Goal: Transaction & Acquisition: Subscribe to service/newsletter

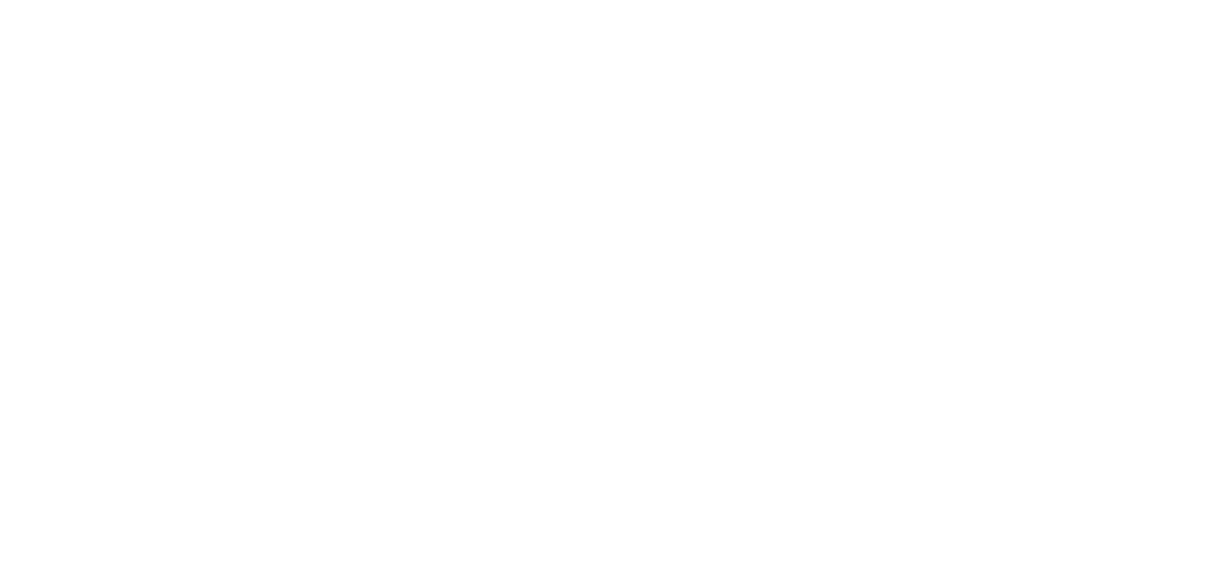
select select "*"
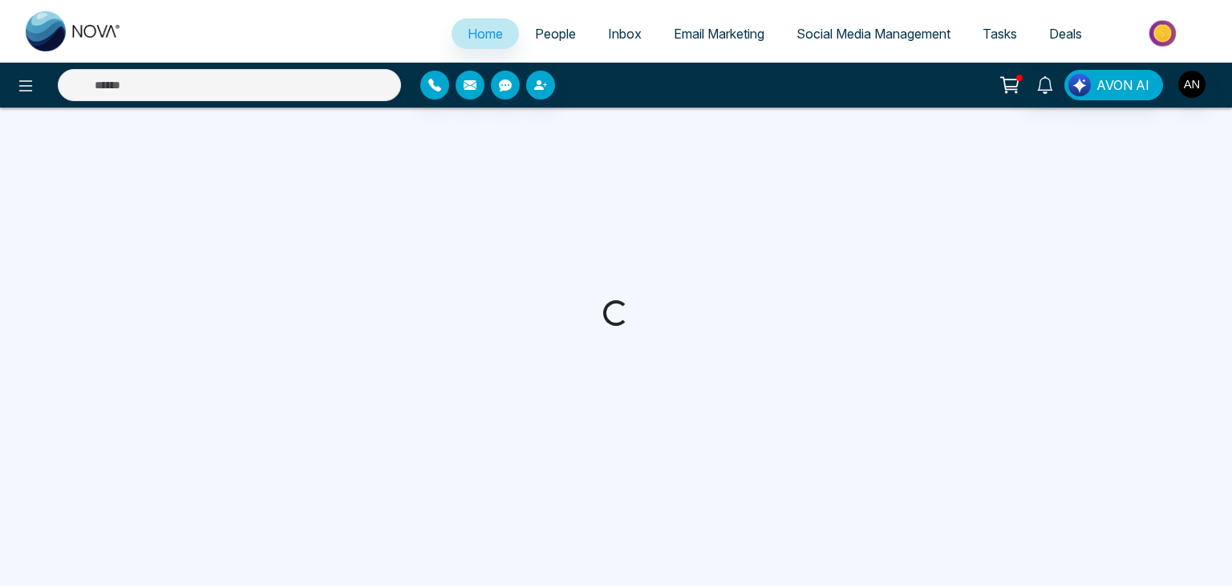
select select "*"
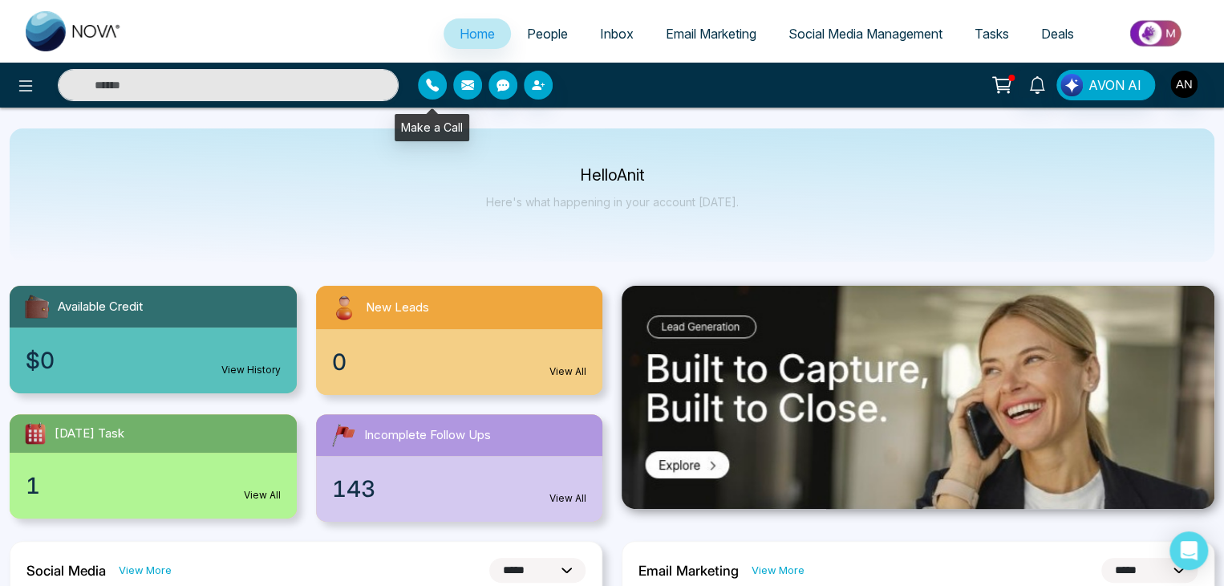
click at [428, 88] on icon "button" at bounding box center [432, 85] width 13 height 13
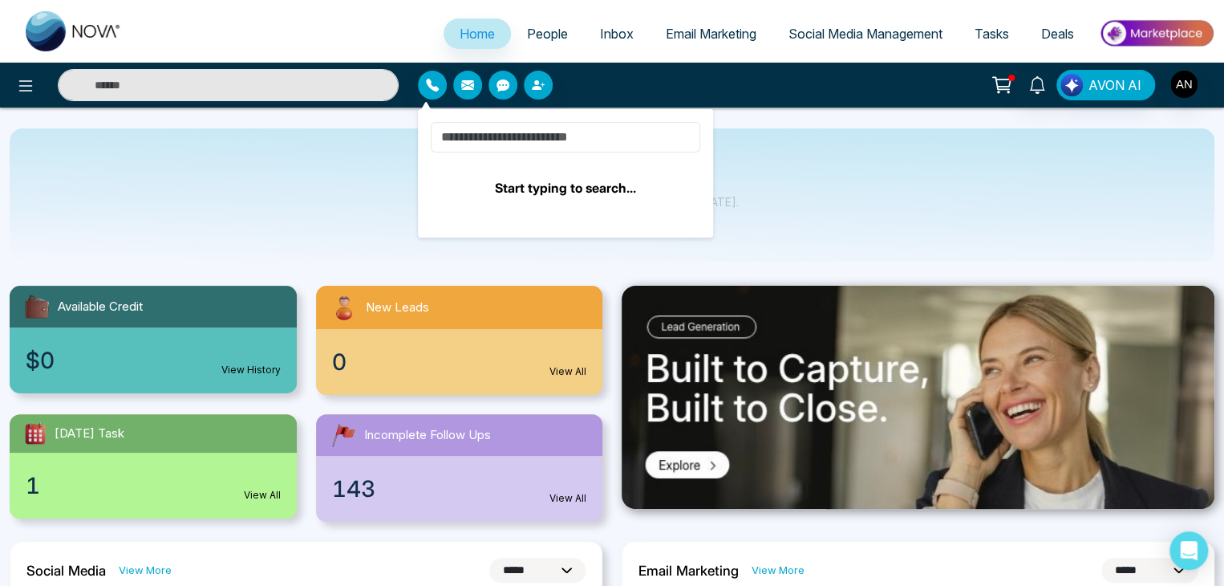
click at [497, 136] on input at bounding box center [566, 137] width 270 height 30
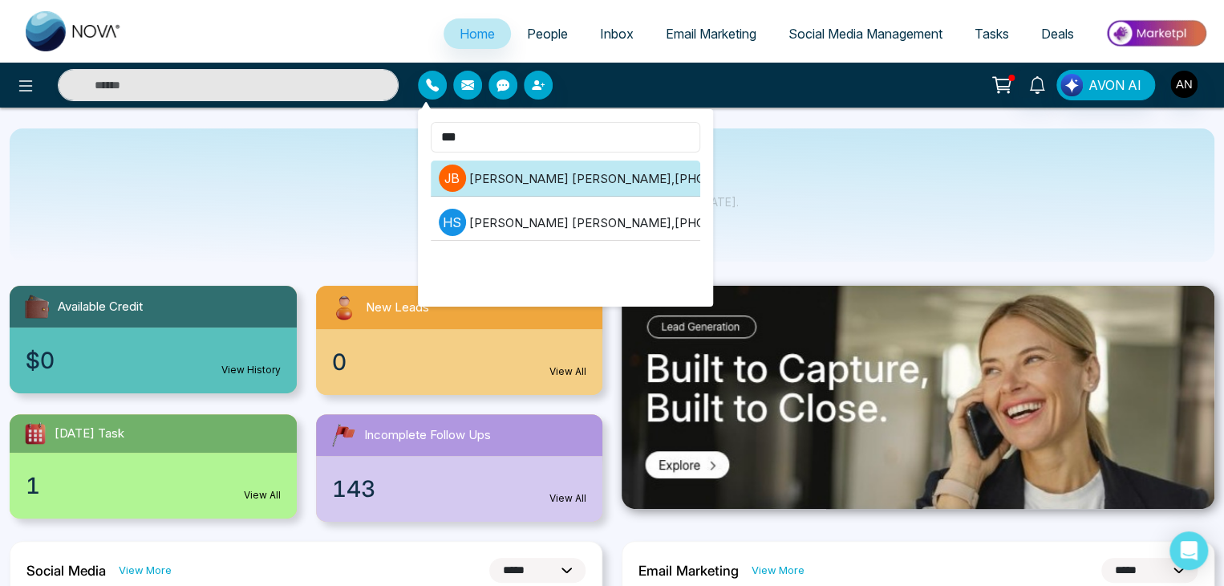
type input "***"
click at [617, 185] on li "[PERSON_NAME] [PERSON_NAME] , [PHONE_NUMBER]" at bounding box center [566, 178] width 270 height 36
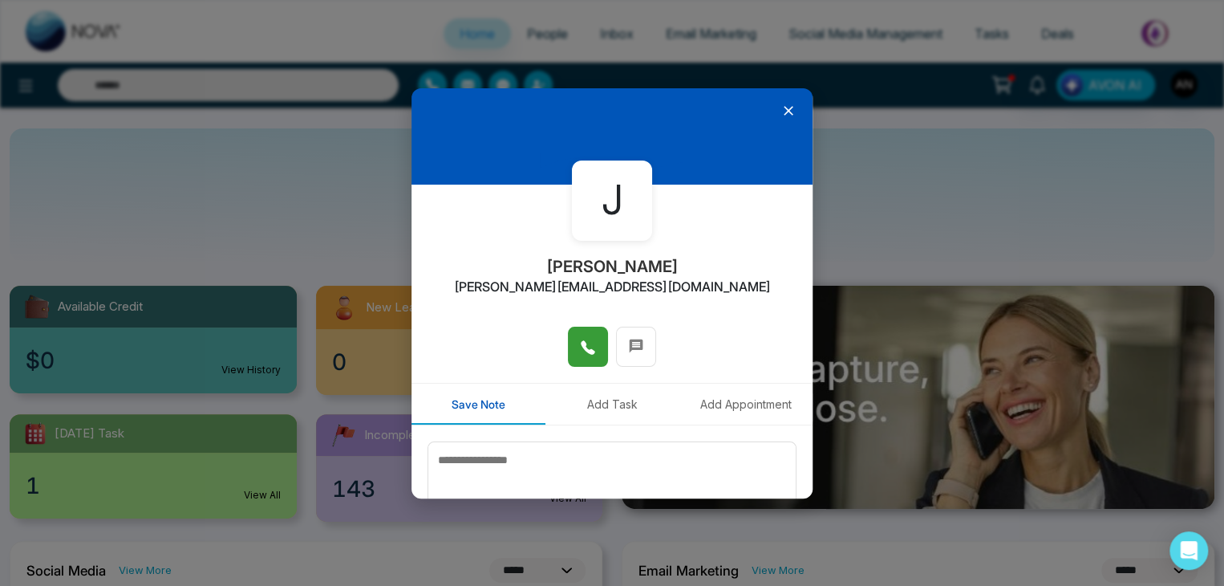
click at [590, 355] on span at bounding box center [588, 346] width 16 height 24
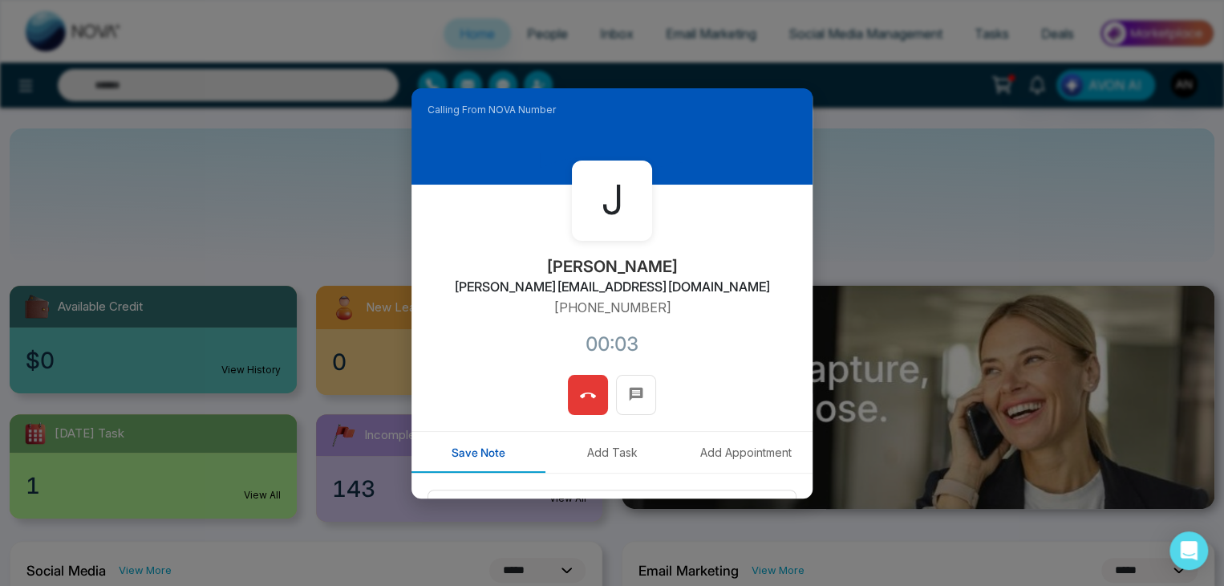
click at [589, 398] on icon at bounding box center [588, 395] width 16 height 16
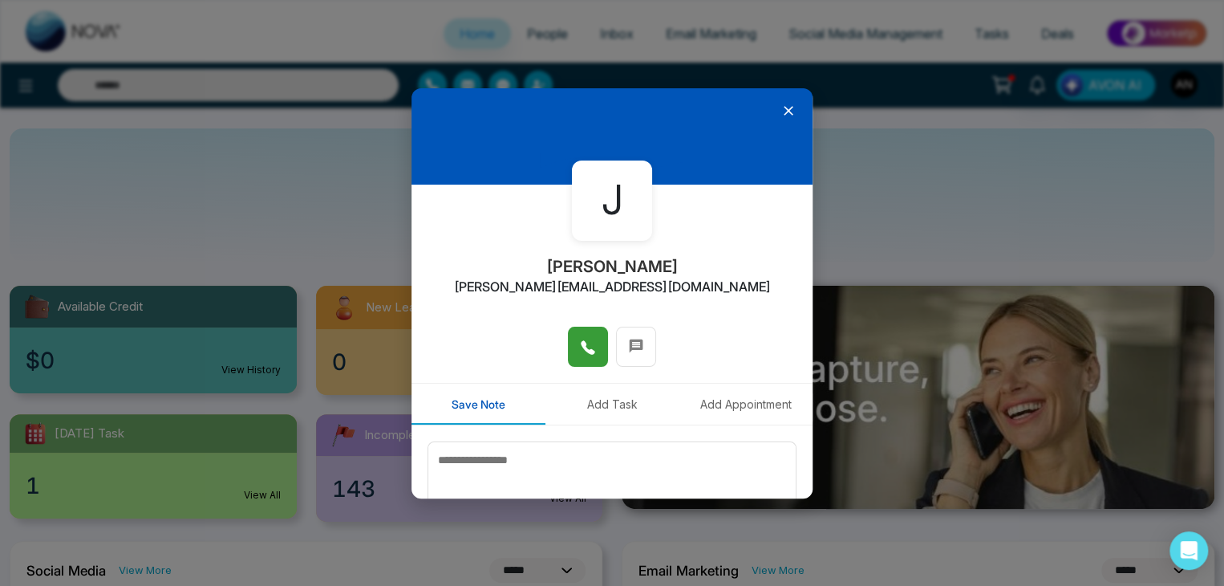
click at [780, 110] on icon at bounding box center [788, 111] width 16 height 16
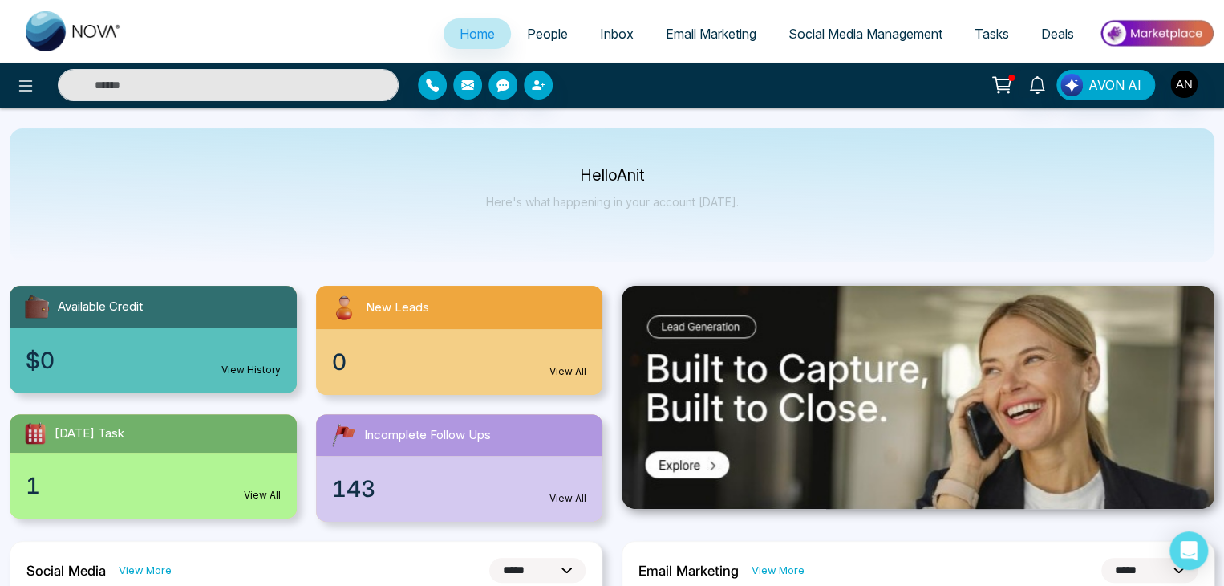
click at [537, 39] on span "People" at bounding box center [547, 34] width 41 height 16
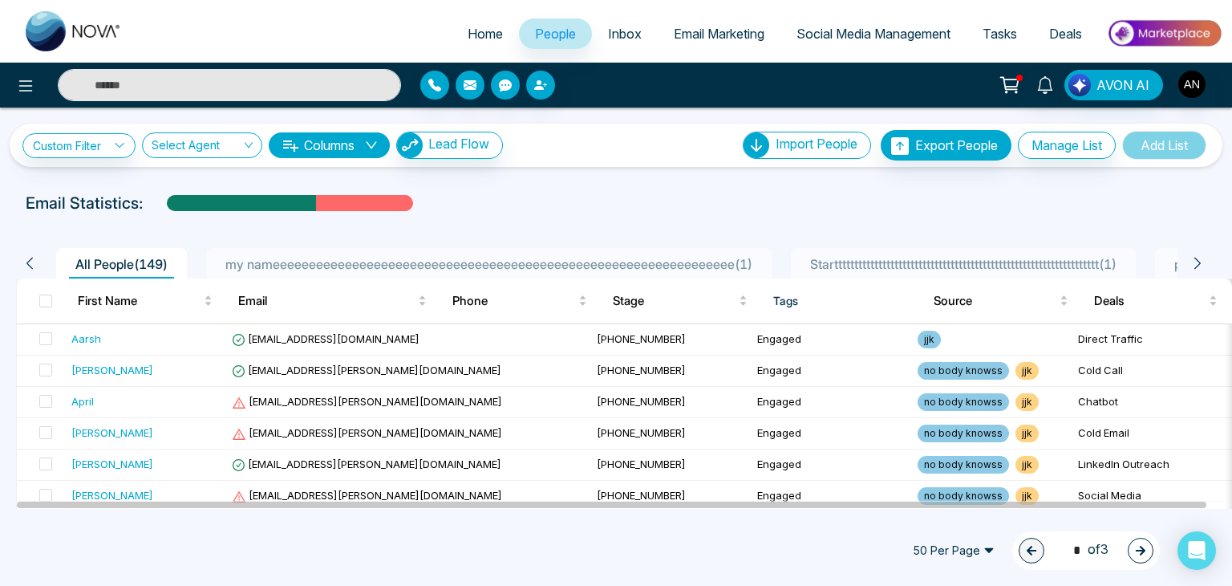
click at [162, 84] on input "text" at bounding box center [229, 85] width 343 height 32
type input "**********"
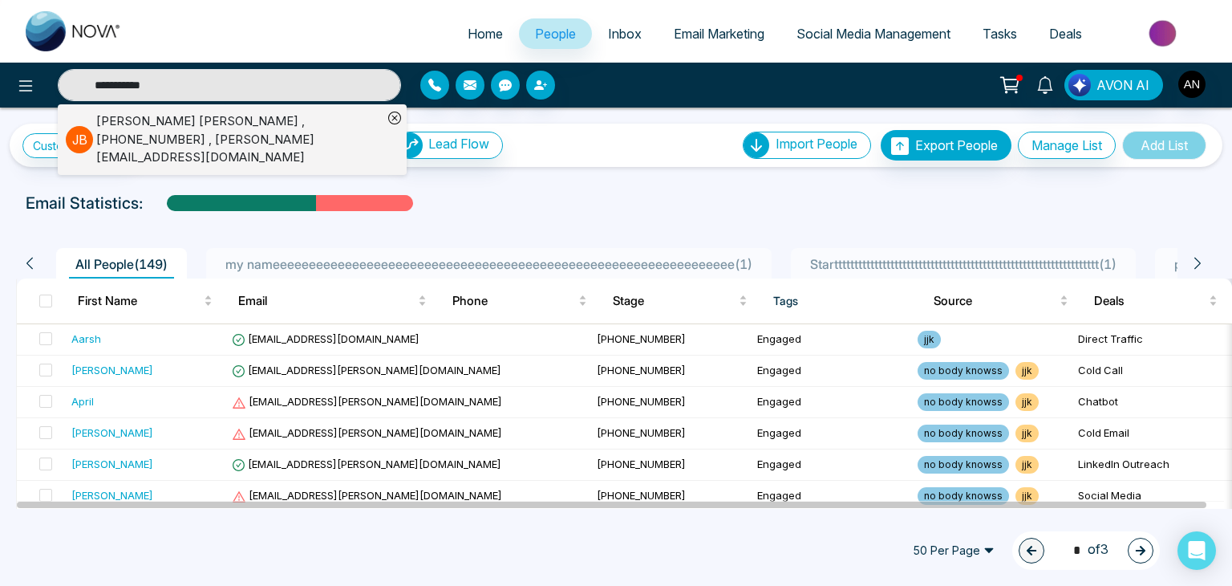
click at [189, 130] on div "[PERSON_NAME] , [PHONE_NUMBER] , [PERSON_NAME][EMAIL_ADDRESS][DOMAIN_NAME]" at bounding box center [239, 139] width 286 height 55
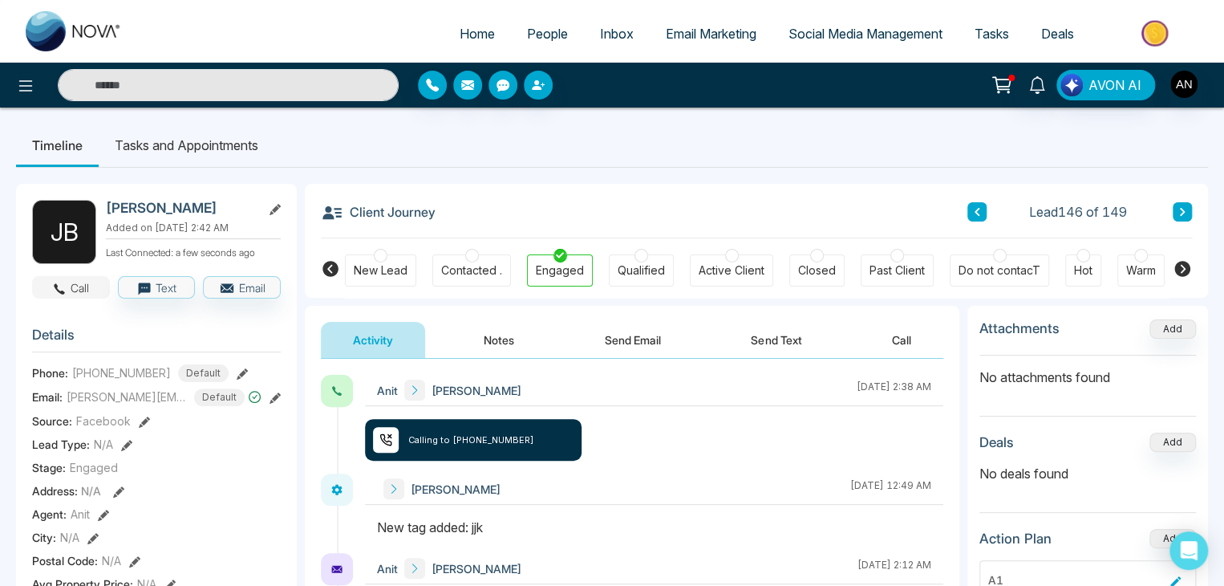
click at [69, 298] on button "Call" at bounding box center [71, 287] width 78 height 22
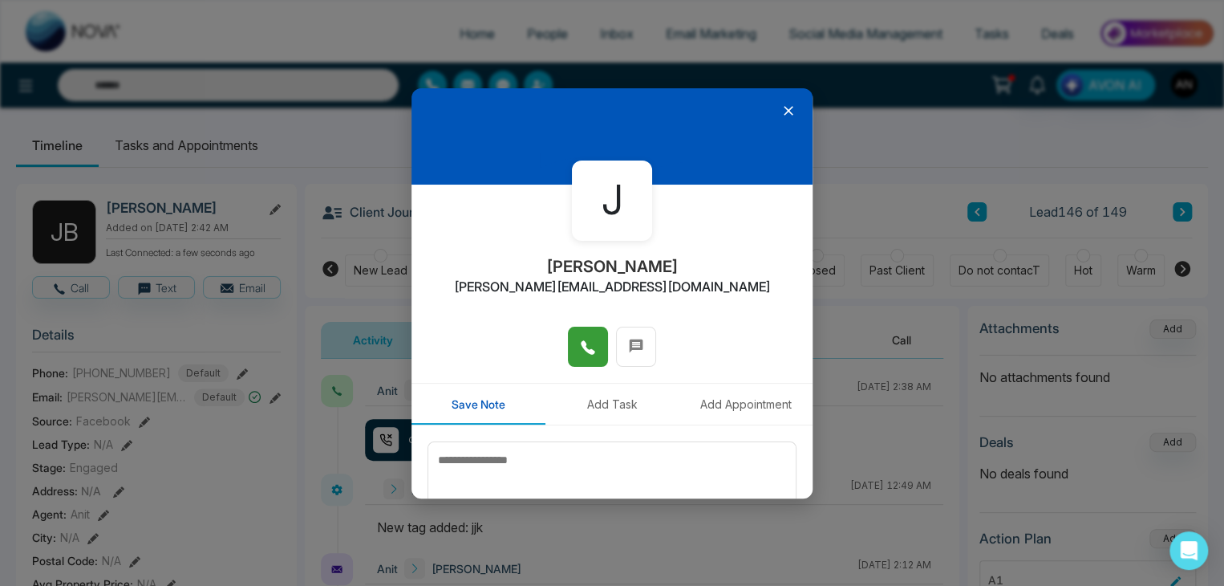
click at [573, 355] on button at bounding box center [588, 346] width 40 height 40
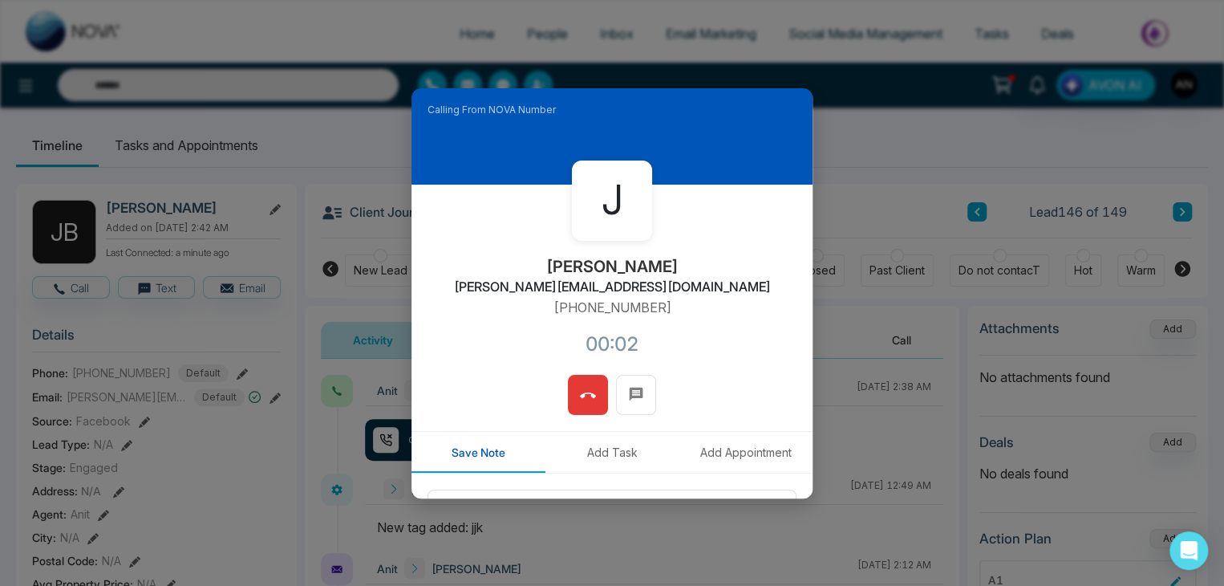
click at [585, 402] on icon at bounding box center [588, 395] width 16 height 16
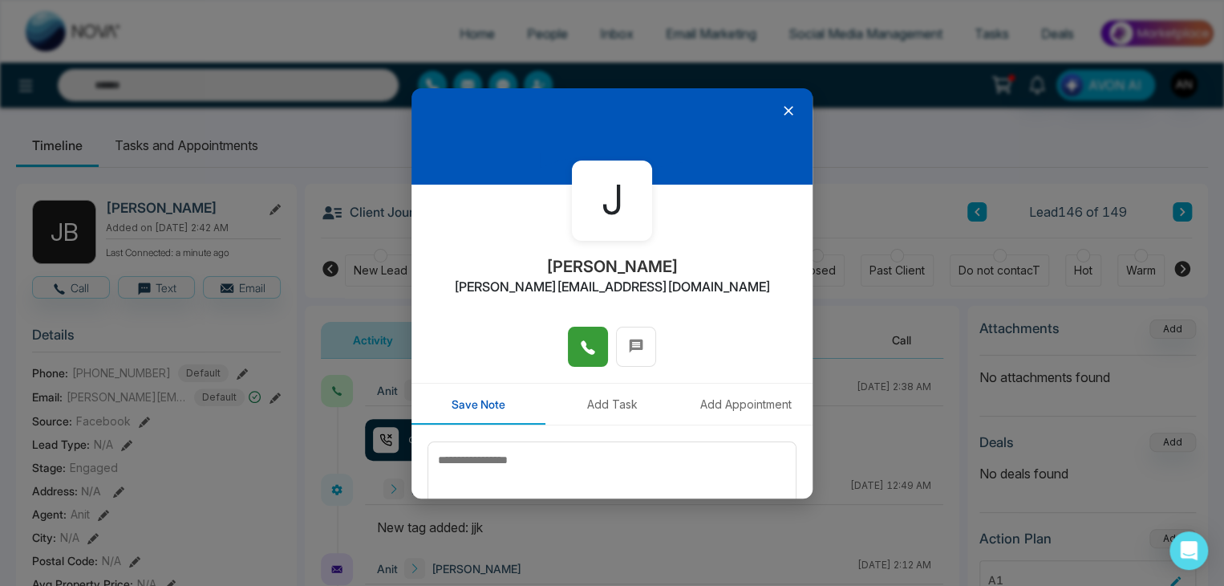
click at [594, 411] on button "Add Task" at bounding box center [612, 403] width 134 height 41
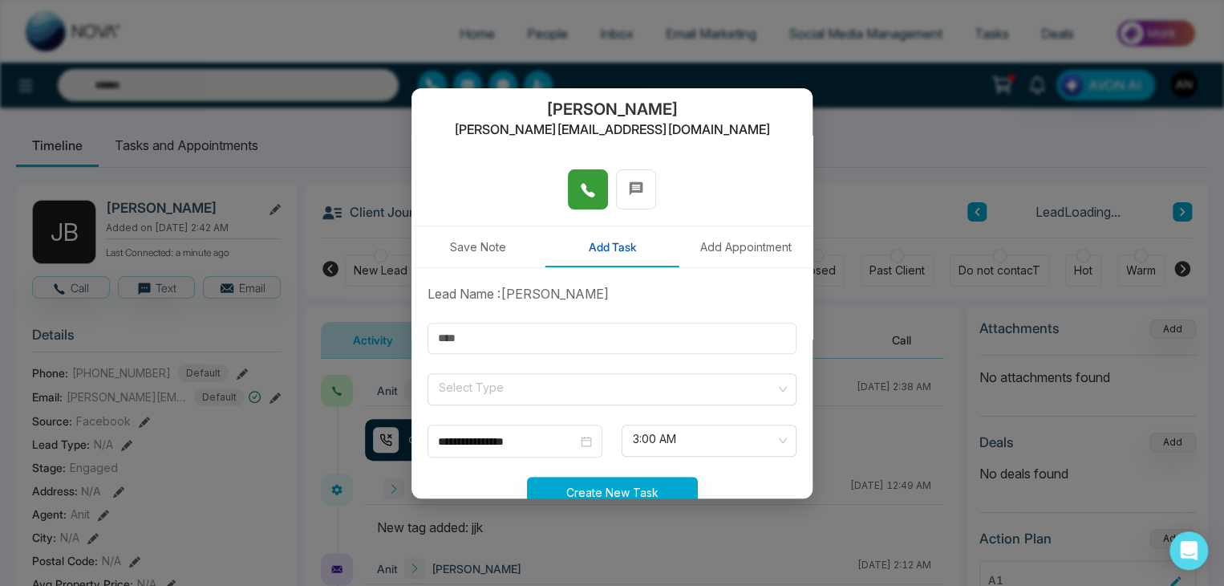
scroll to position [160, 0]
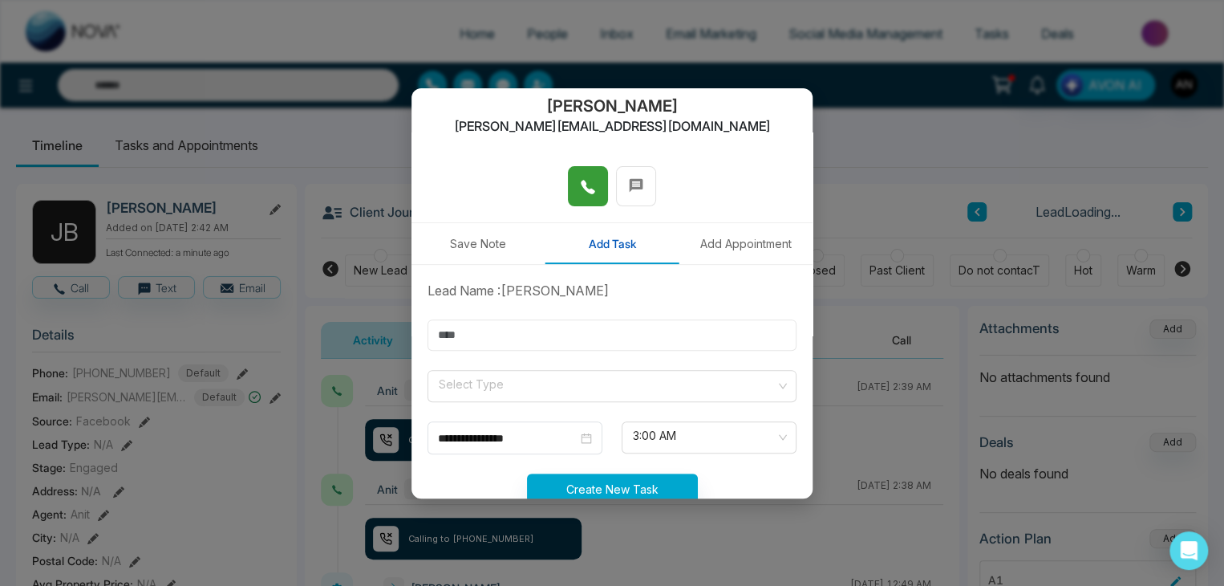
click at [468, 334] on input "text" at bounding box center [612, 334] width 369 height 31
type input "***"
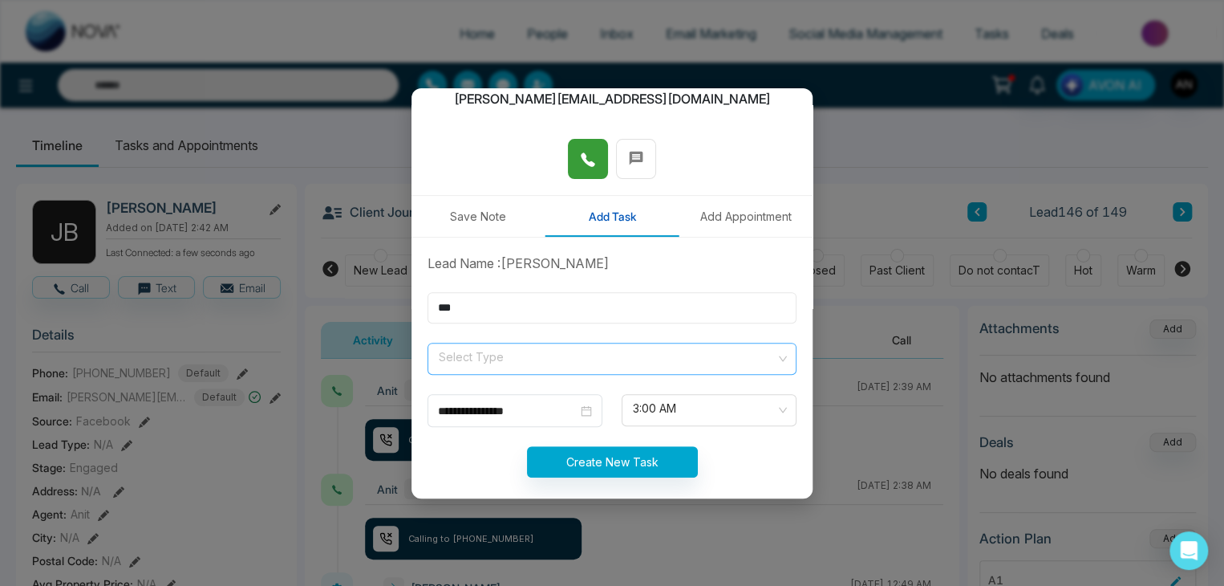
scroll to position [201, 0]
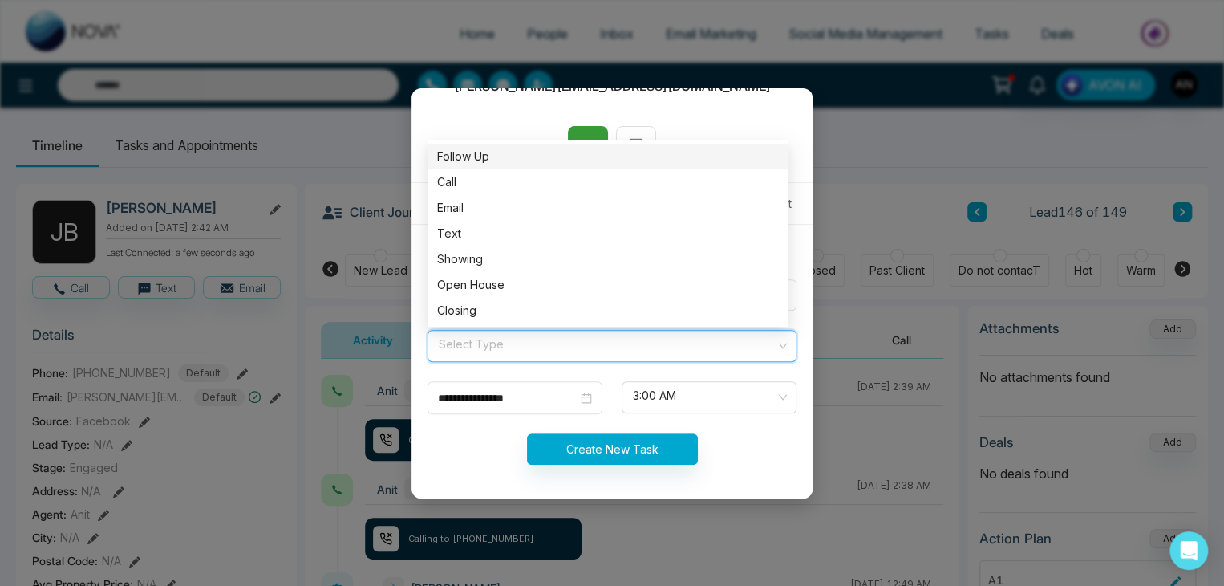
click at [459, 351] on input "search" at bounding box center [606, 342] width 338 height 24
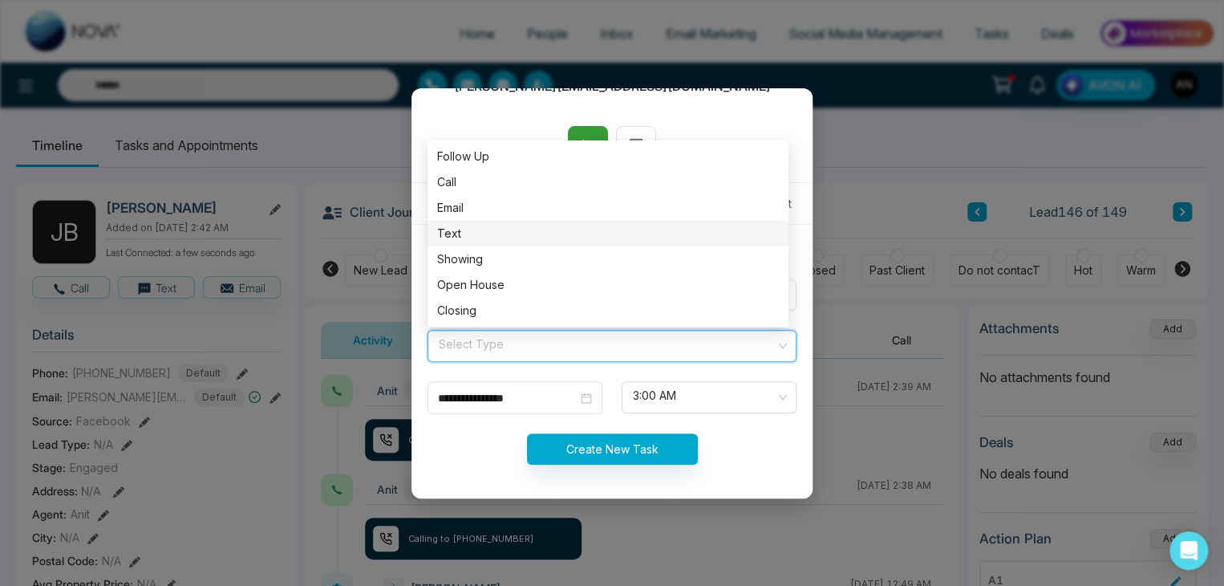
click at [459, 233] on div "Text" at bounding box center [608, 234] width 342 height 18
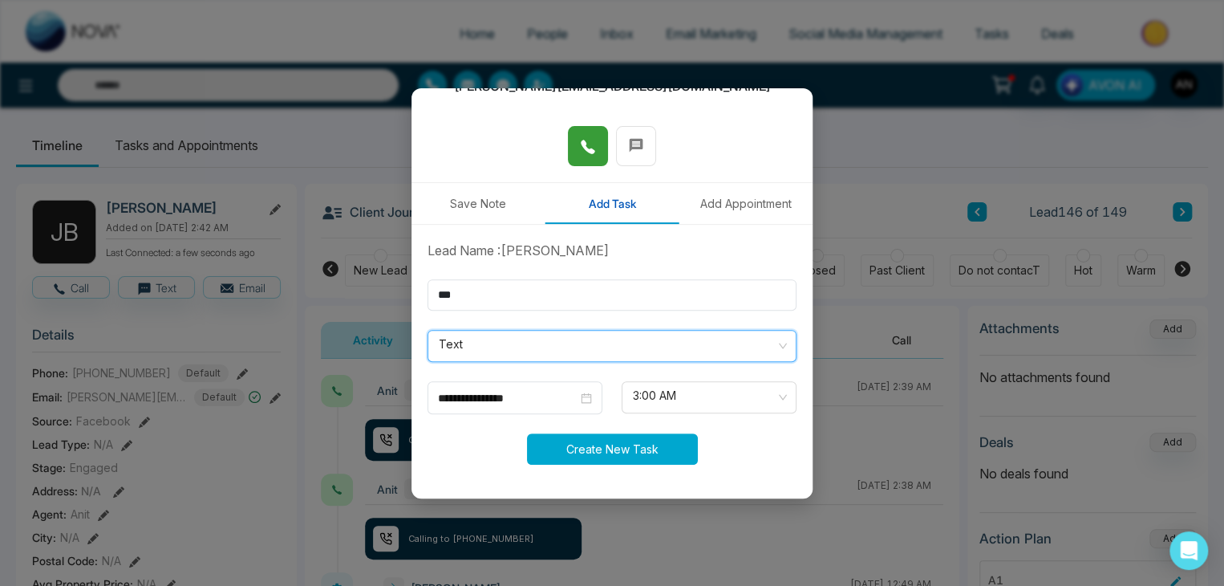
click at [603, 453] on button "Create New Task" at bounding box center [612, 448] width 171 height 31
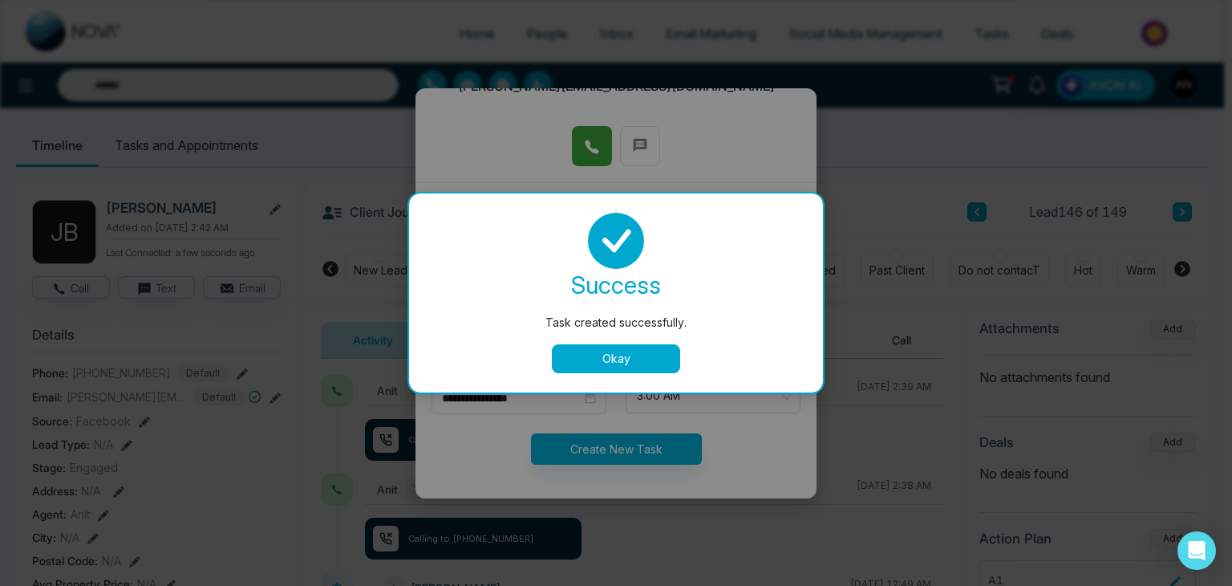
click at [591, 360] on button "Okay" at bounding box center [616, 358] width 128 height 29
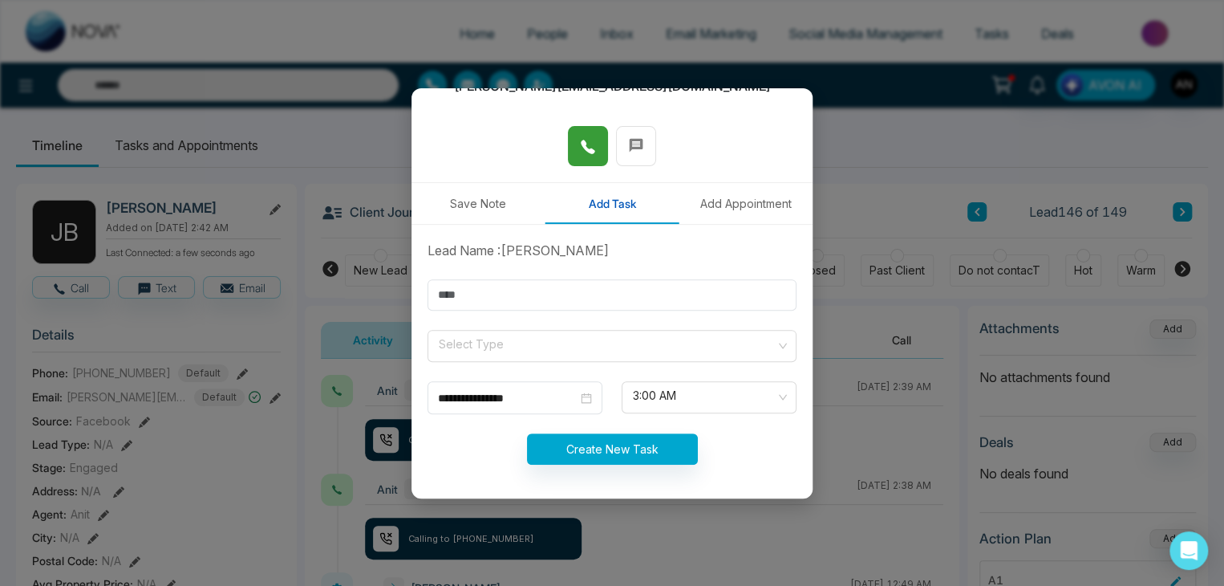
drag, startPoint x: 735, startPoint y: 192, endPoint x: 728, endPoint y: 200, distance: 10.3
click at [732, 195] on button "Add Appointment" at bounding box center [746, 203] width 134 height 41
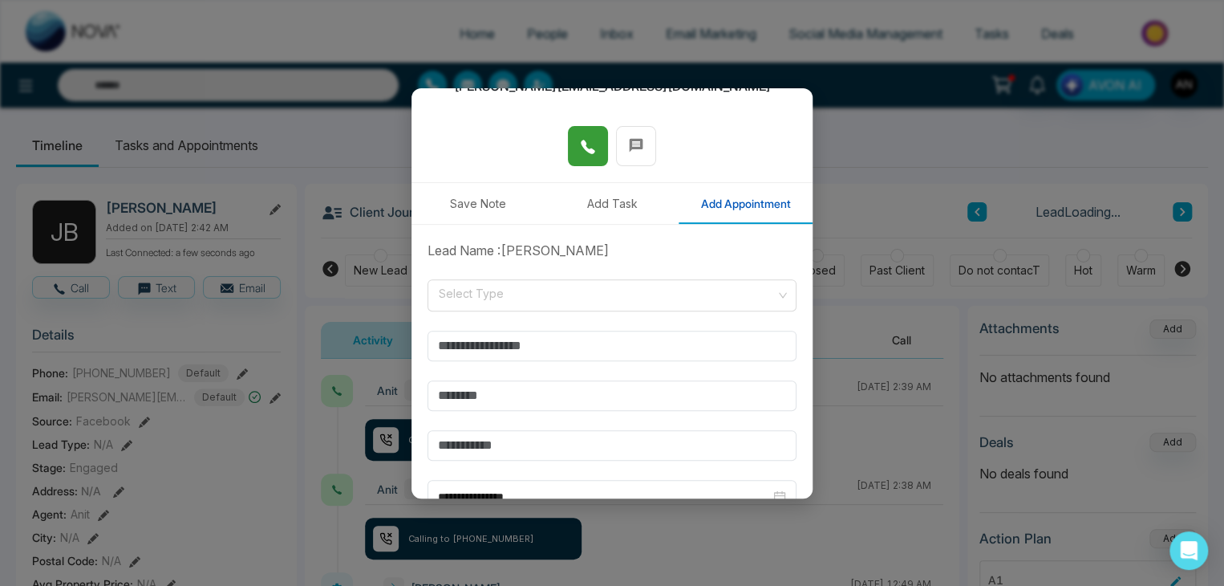
click at [481, 274] on form "**********" at bounding box center [612, 436] width 388 height 391
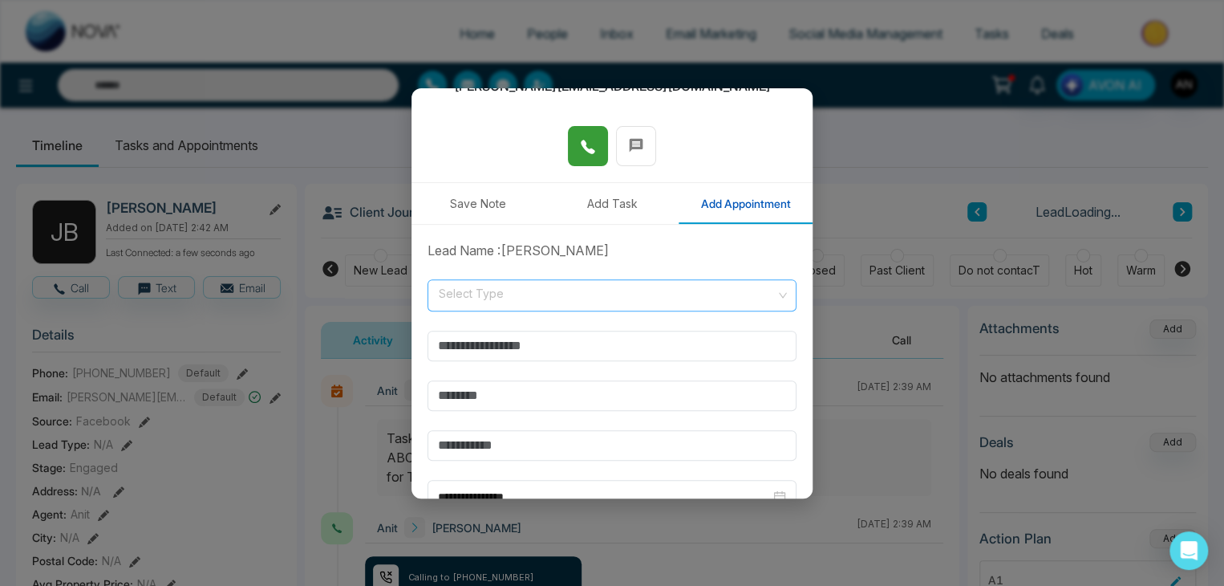
click at [481, 281] on input "search" at bounding box center [606, 292] width 338 height 24
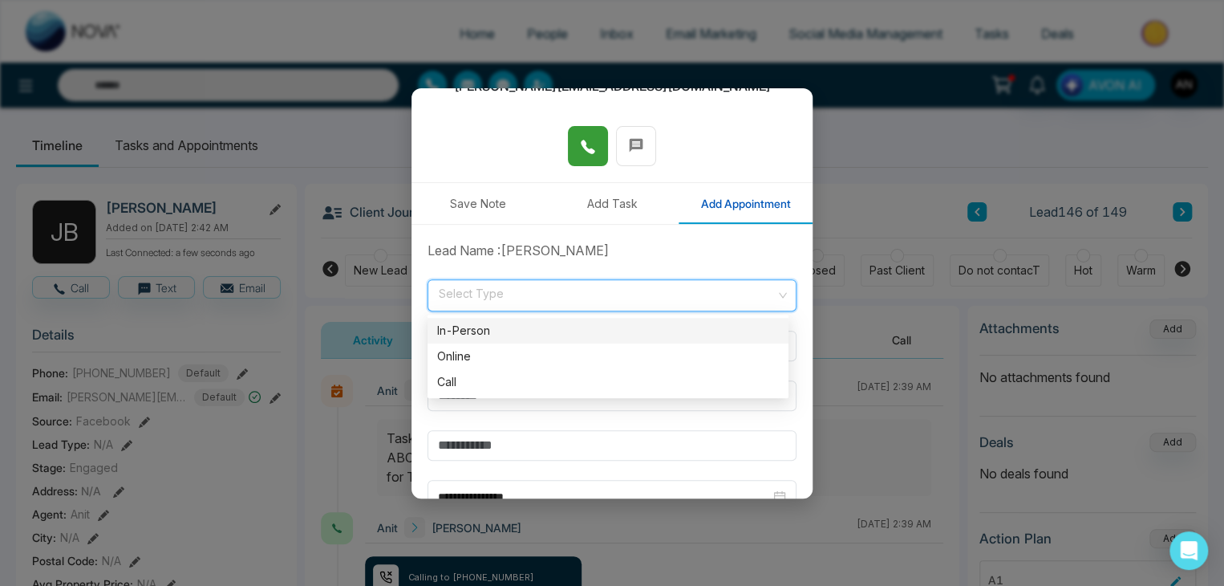
click at [476, 331] on div "In-Person" at bounding box center [608, 331] width 342 height 18
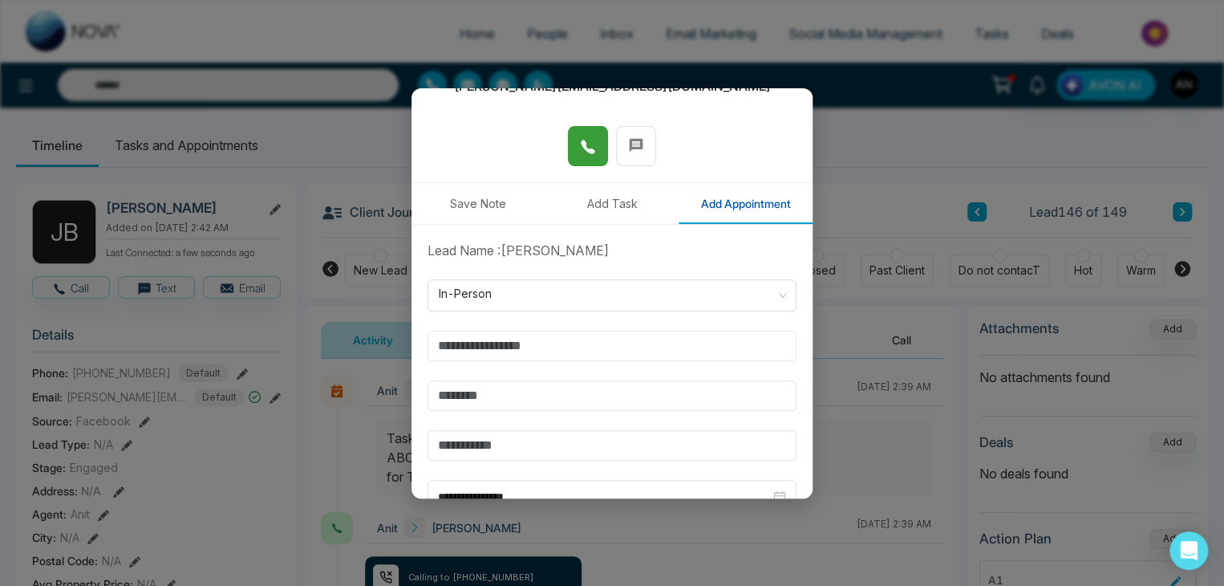
click at [465, 342] on input "text" at bounding box center [612, 345] width 369 height 30
type input "**********"
click at [466, 389] on input "text" at bounding box center [612, 395] width 369 height 30
type input "****"
click at [471, 440] on input "text" at bounding box center [612, 445] width 369 height 30
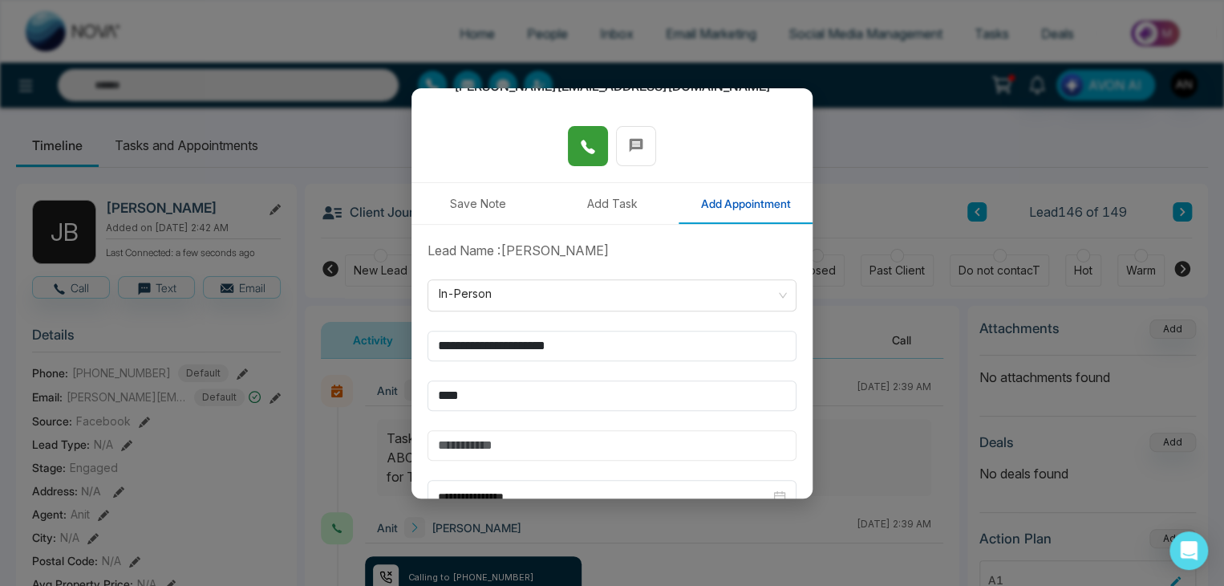
type input "******"
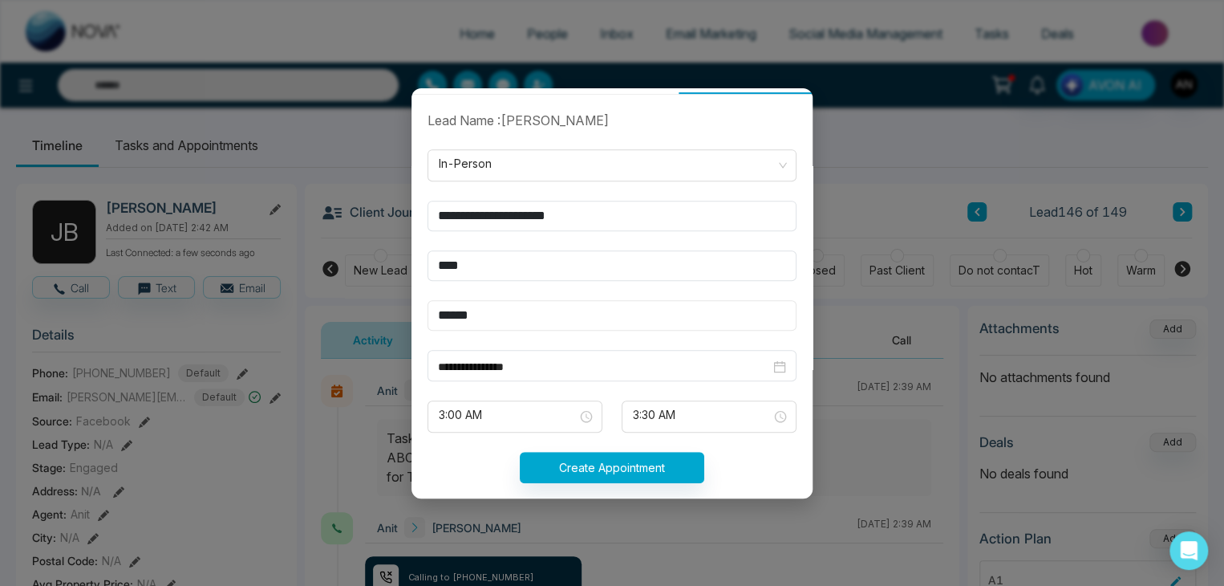
scroll to position [348, 0]
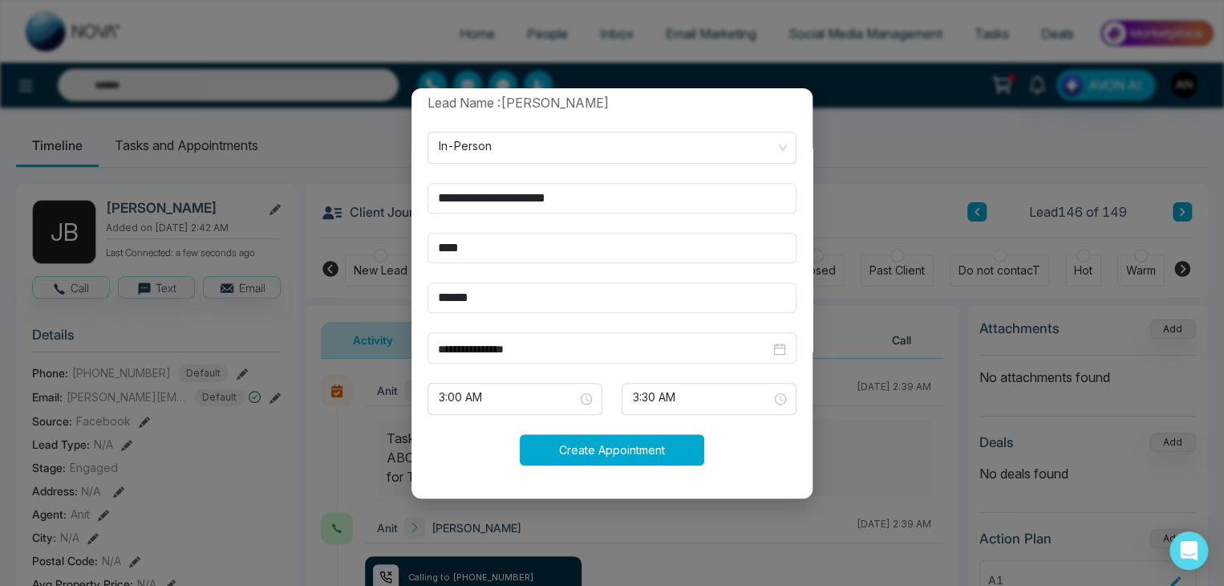
click at [602, 447] on button "Create Appointment" at bounding box center [612, 449] width 184 height 31
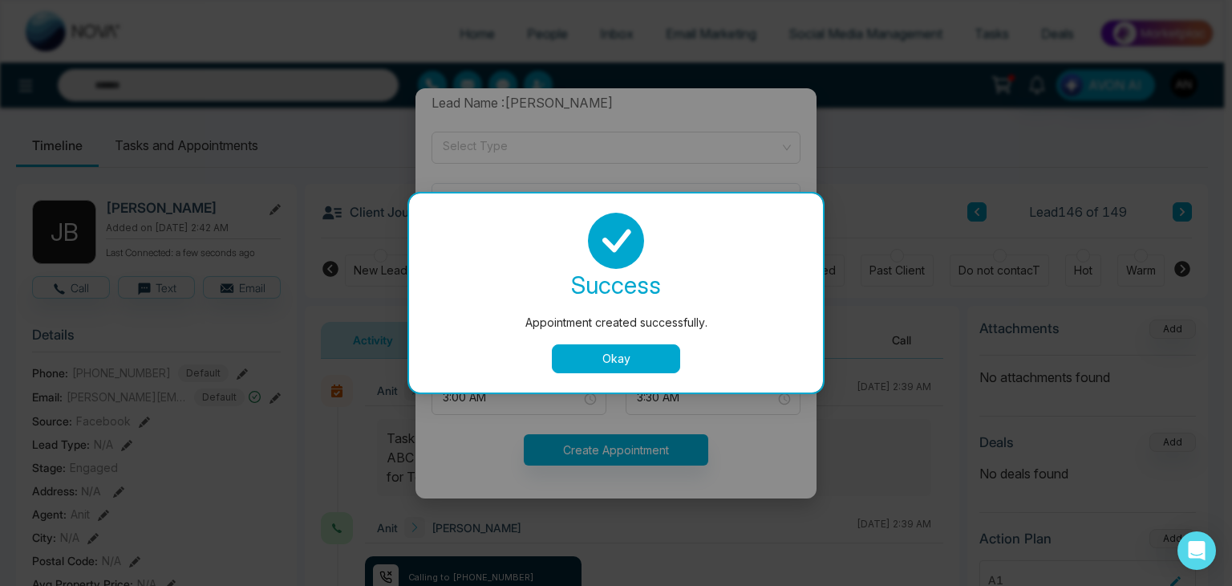
click at [614, 363] on button "Okay" at bounding box center [616, 358] width 128 height 29
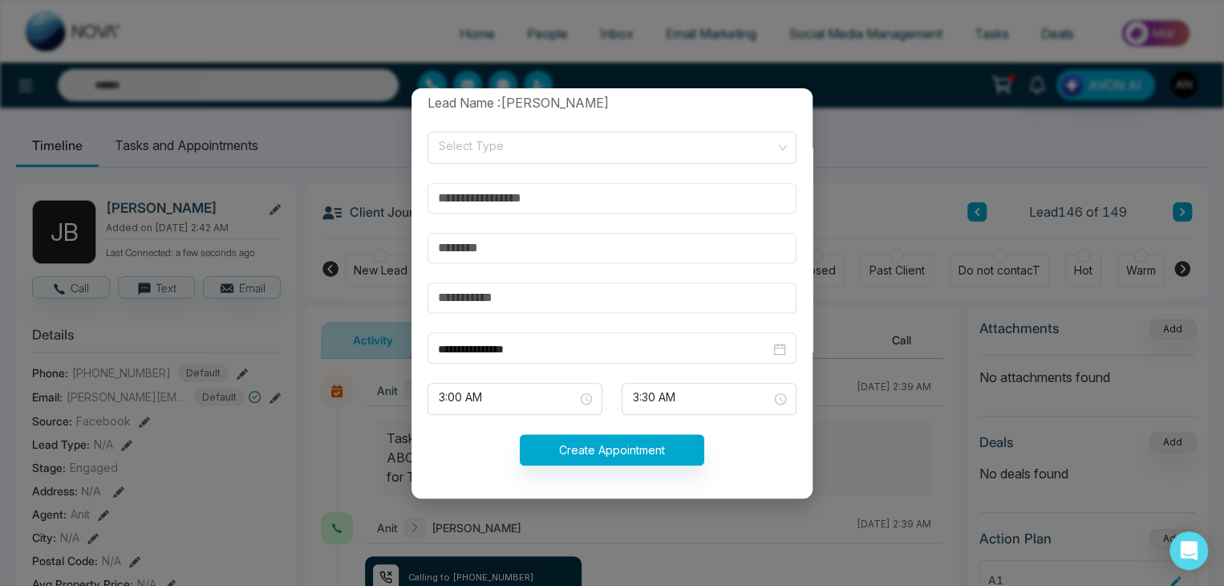
click at [834, 103] on div "**********" at bounding box center [612, 293] width 1224 height 586
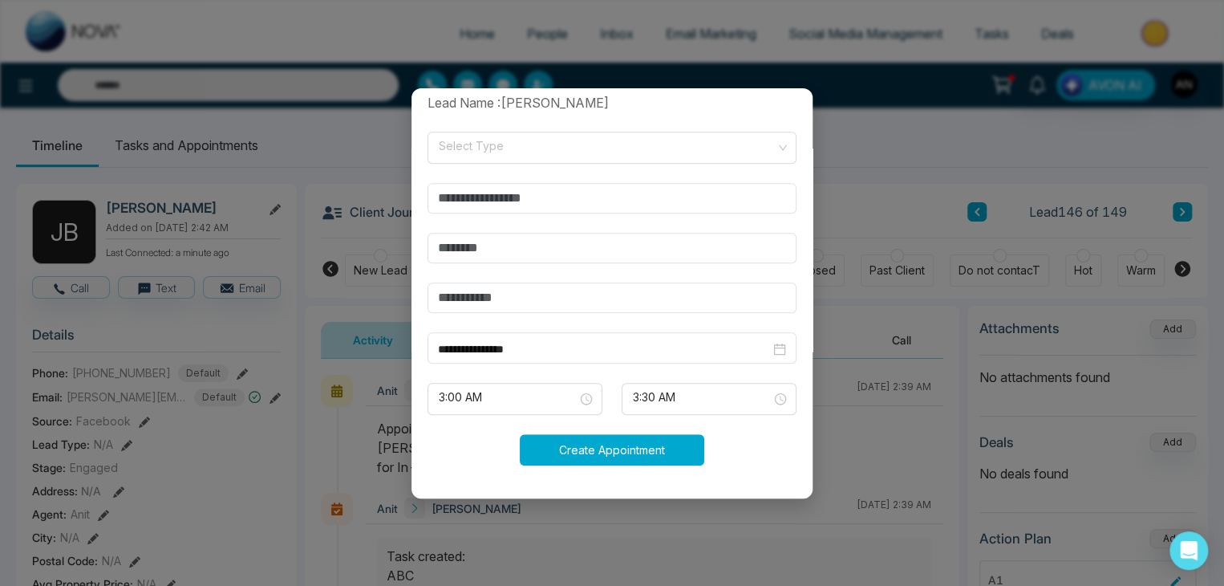
click at [590, 454] on button "Create Appointment" at bounding box center [612, 449] width 184 height 31
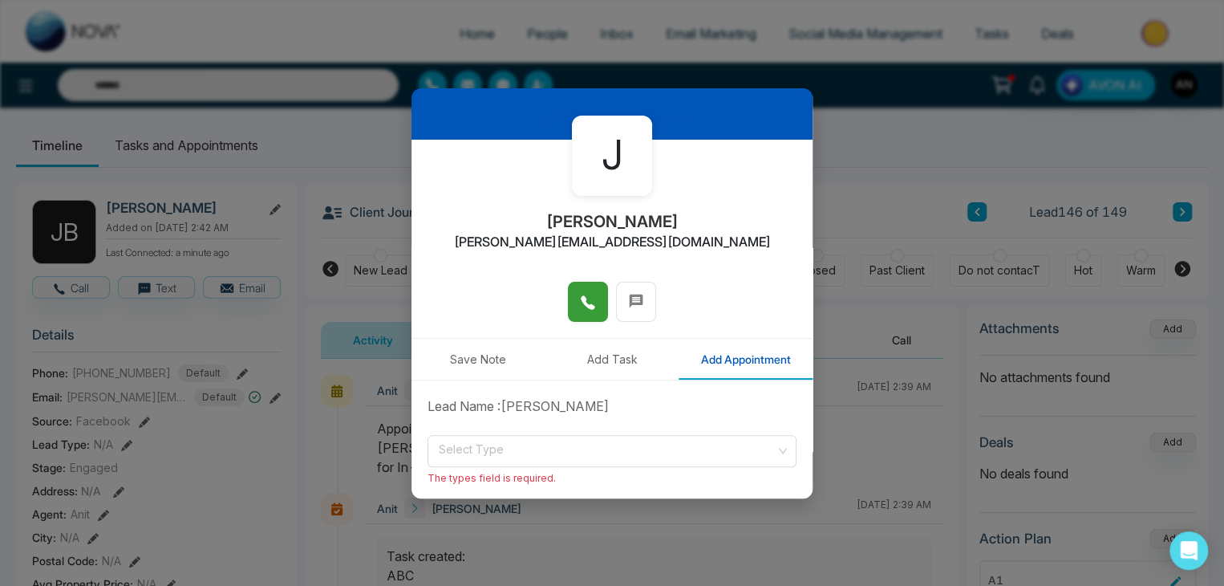
scroll to position [0, 0]
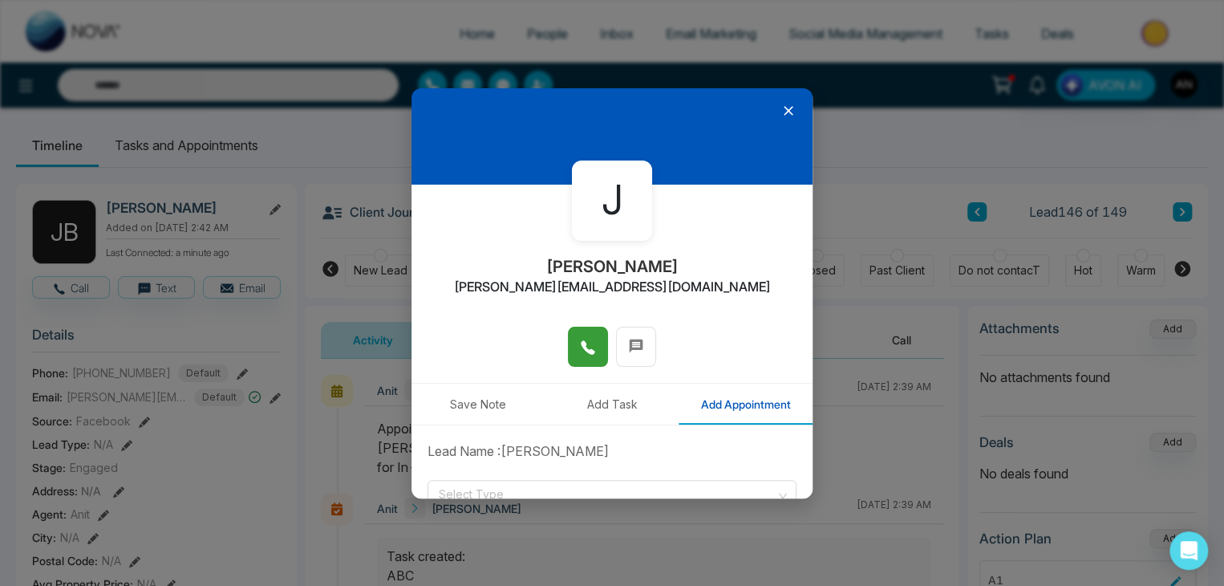
click at [780, 112] on icon at bounding box center [788, 111] width 16 height 16
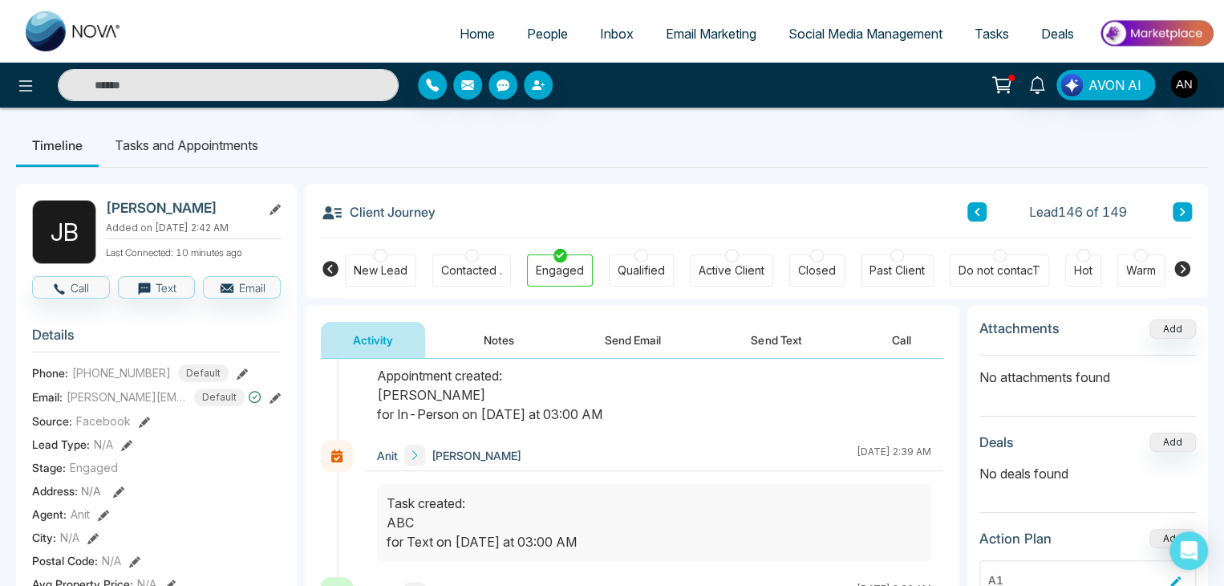
click at [713, 31] on span "Email Marketing" at bounding box center [711, 34] width 91 height 16
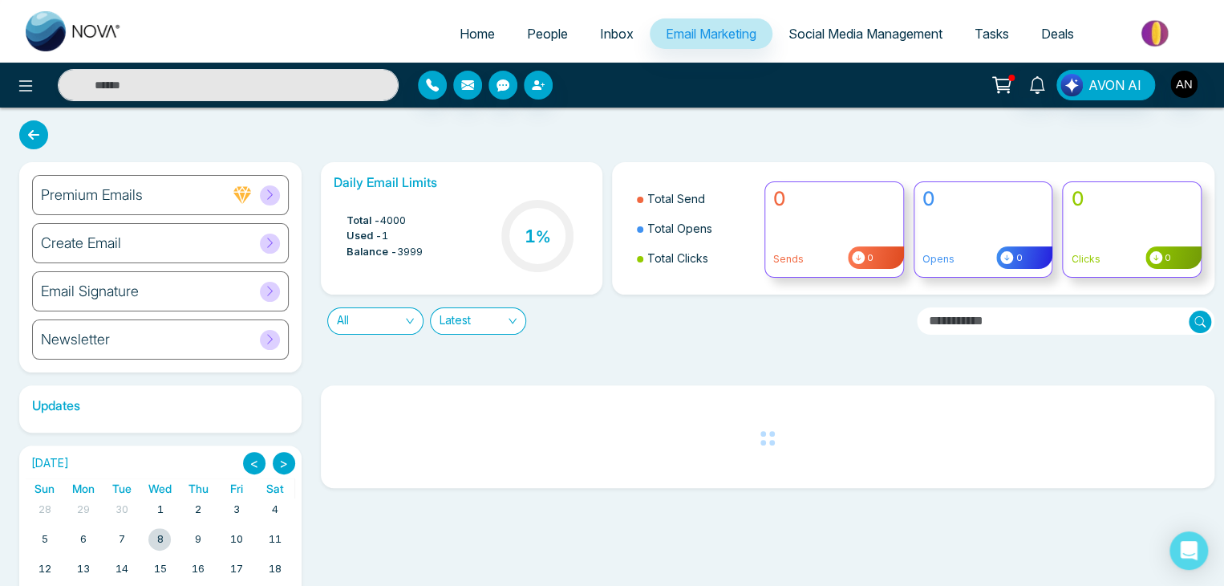
click at [225, 254] on div "Create Email" at bounding box center [160, 243] width 257 height 40
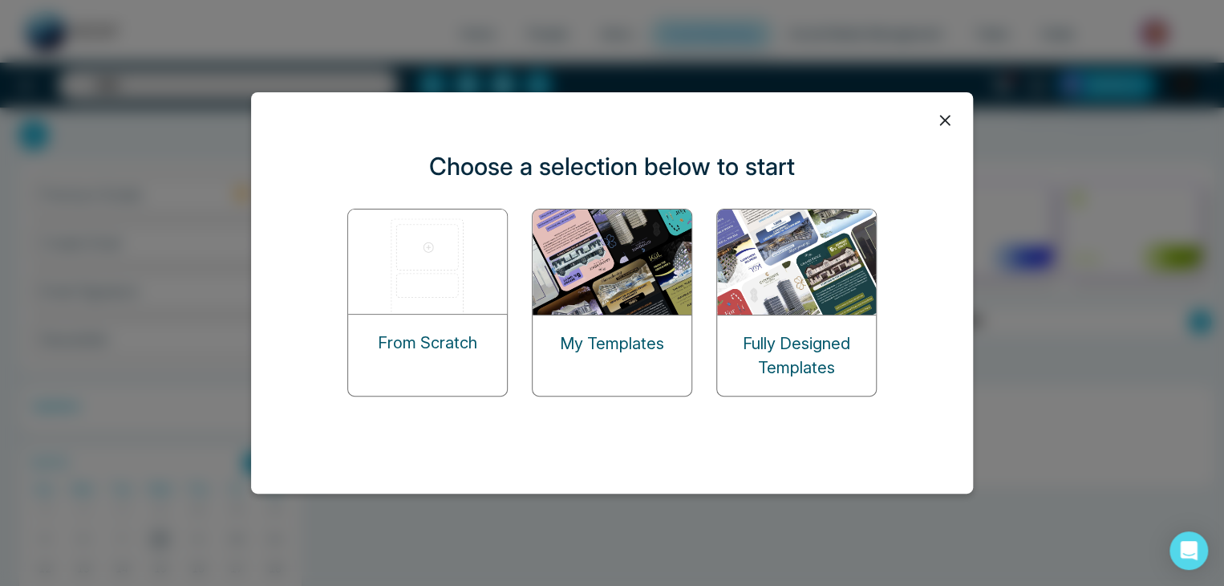
drag, startPoint x: 590, startPoint y: 279, endPoint x: 602, endPoint y: 340, distance: 62.3
click at [590, 280] on img at bounding box center [613, 261] width 160 height 105
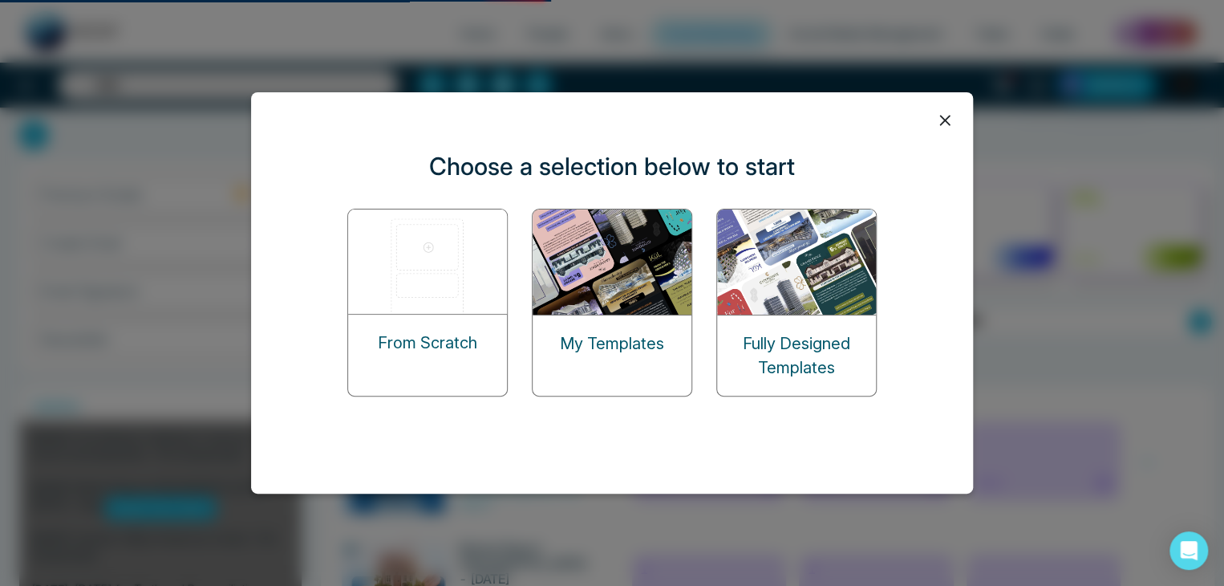
click at [628, 283] on img at bounding box center [613, 261] width 160 height 105
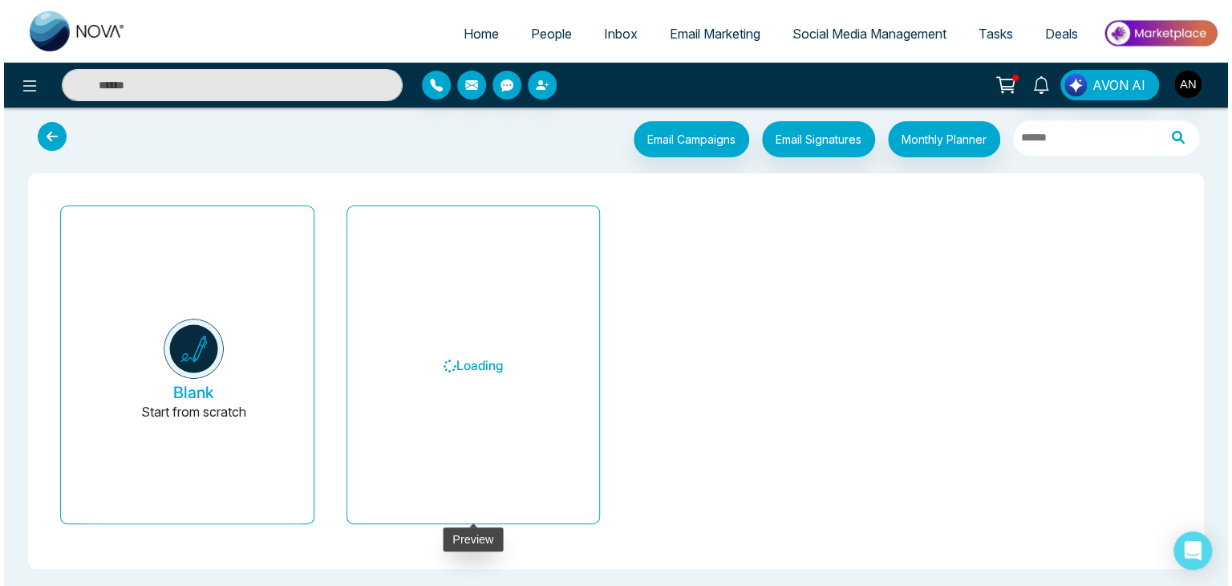
scroll to position [11, 0]
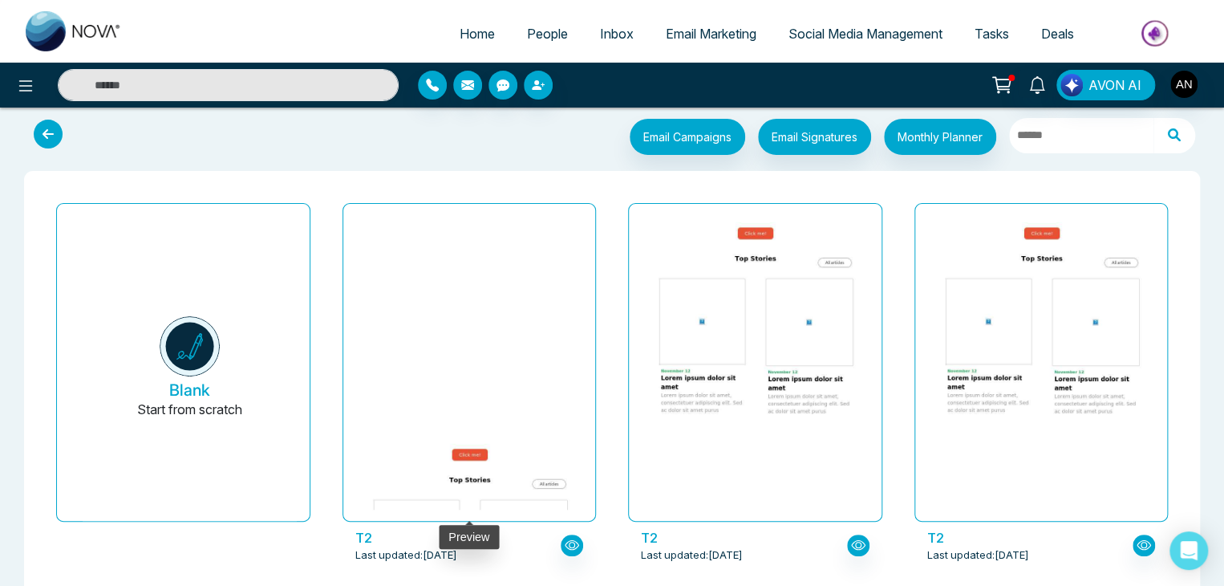
click at [485, 438] on img at bounding box center [469, 542] width 428 height 208
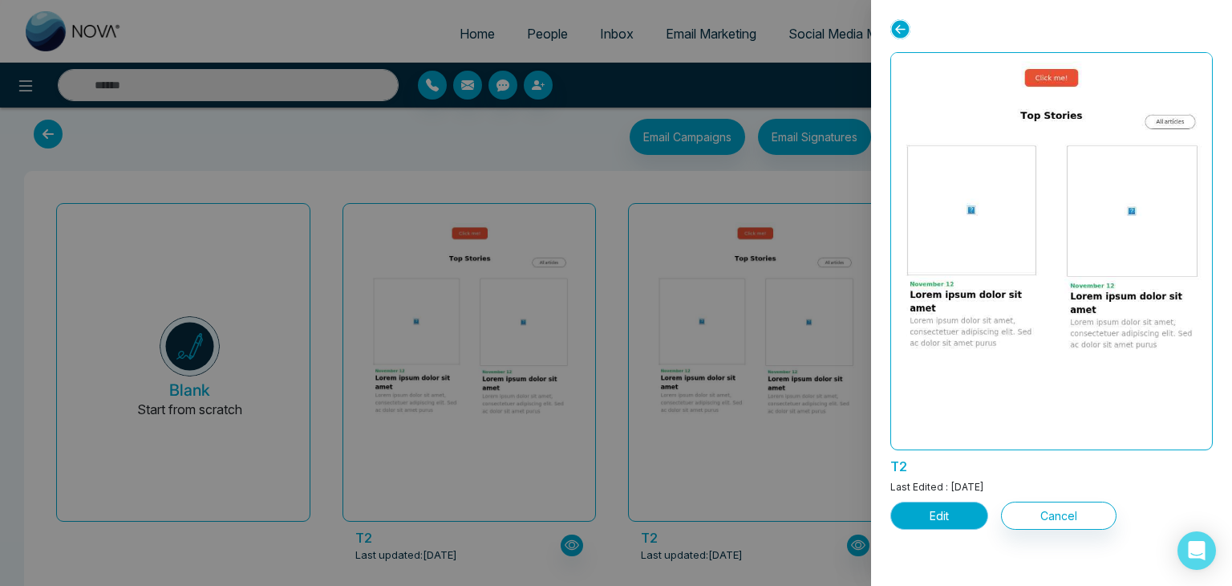
click at [911, 508] on button "Edit" at bounding box center [939, 515] width 98 height 28
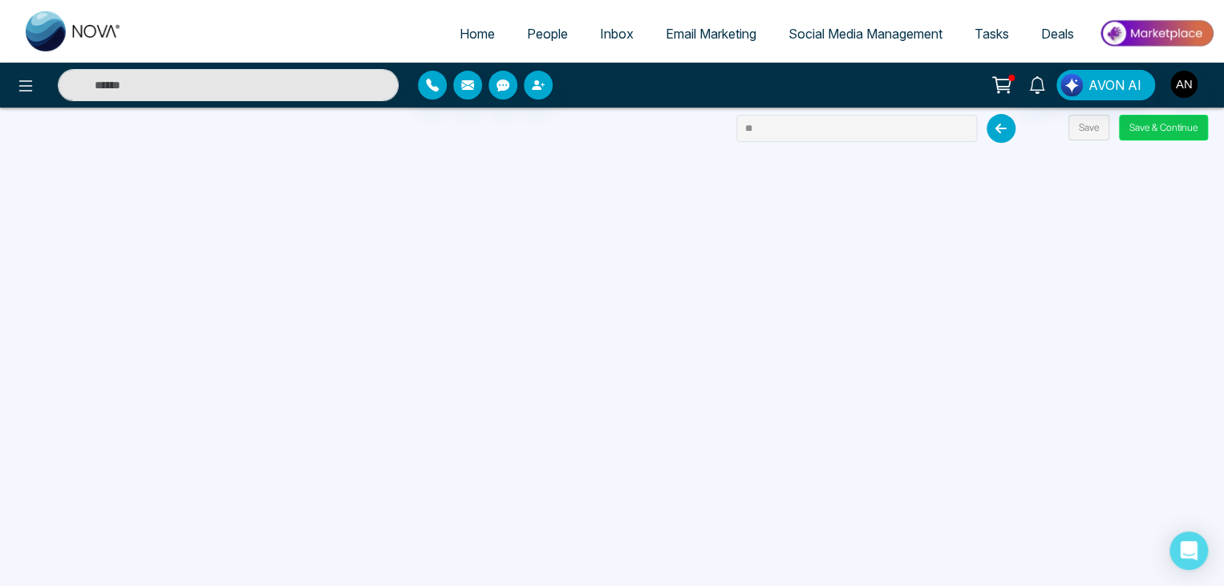
click at [1170, 117] on button "Save & Continue" at bounding box center [1163, 128] width 89 height 26
click at [1125, 126] on button "Save & Continue" at bounding box center [1163, 128] width 89 height 26
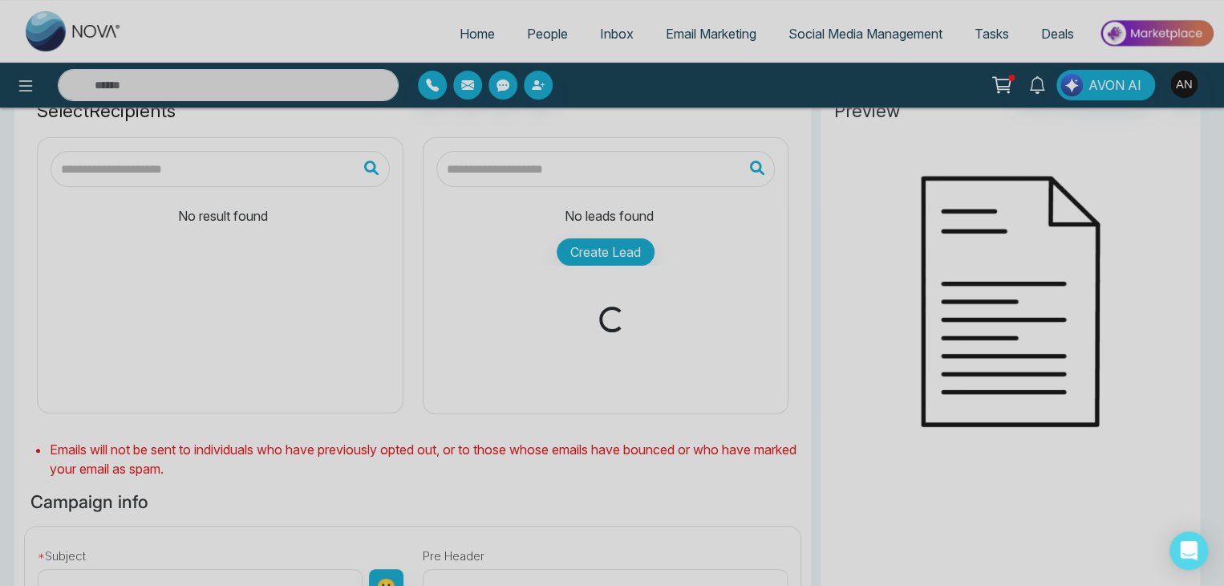
scroll to position [107, 0]
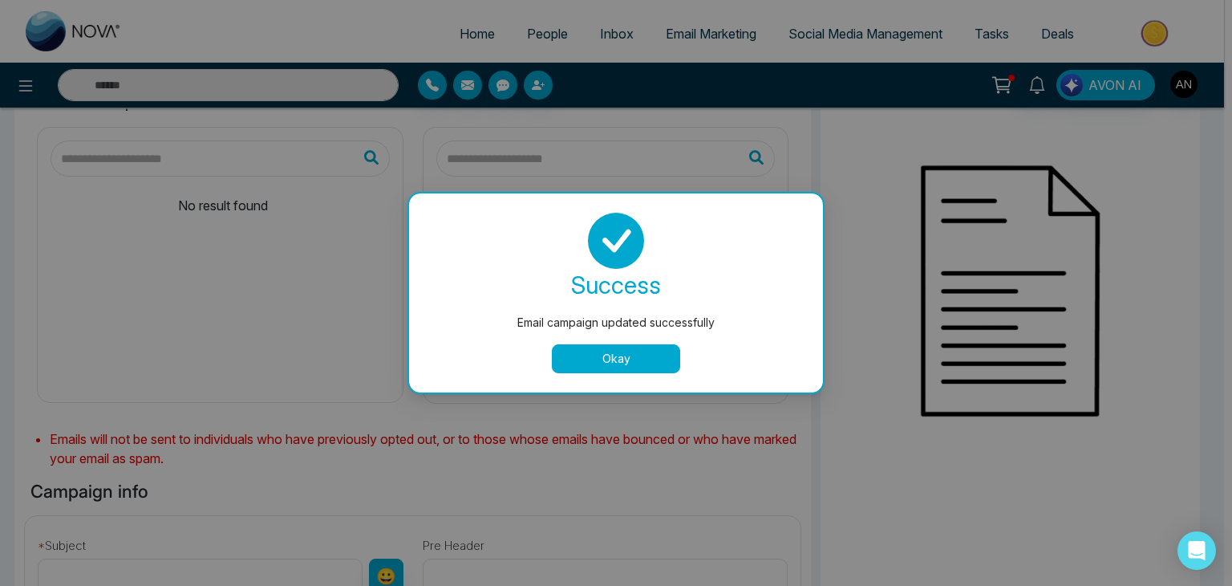
type input "**"
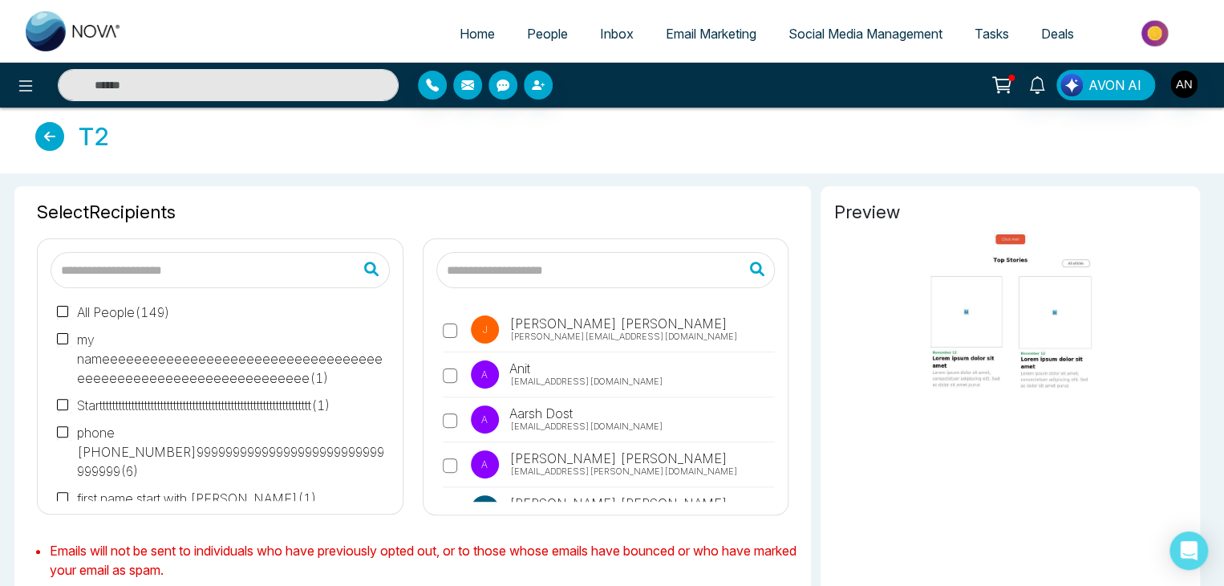
scroll to position [0, 0]
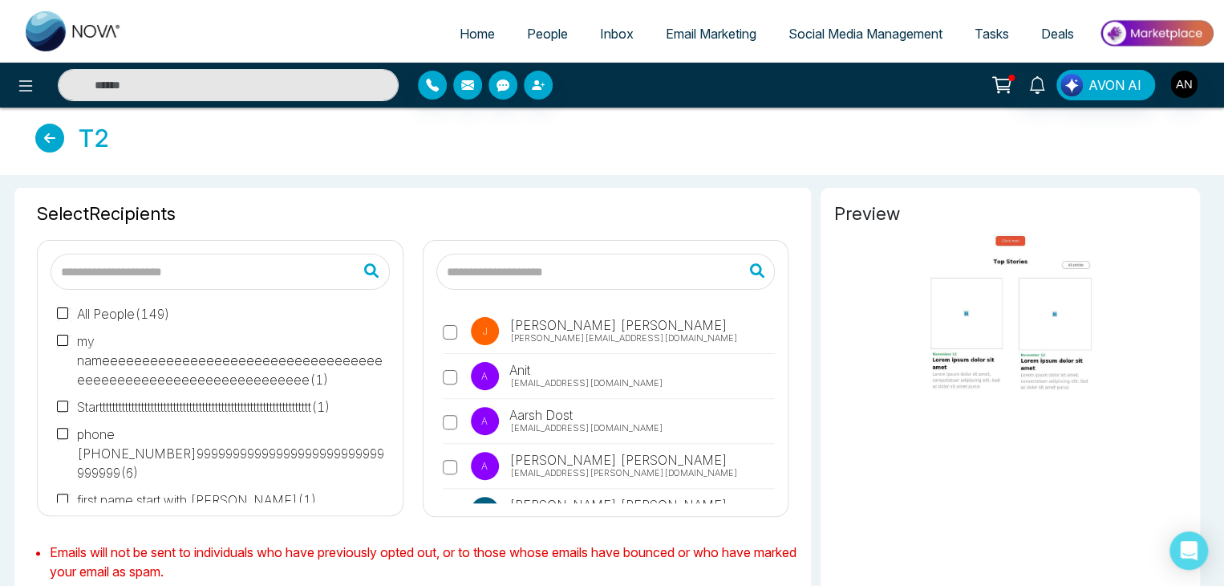
click at [569, 328] on span "[PERSON_NAME]" at bounding box center [617, 324] width 221 height 19
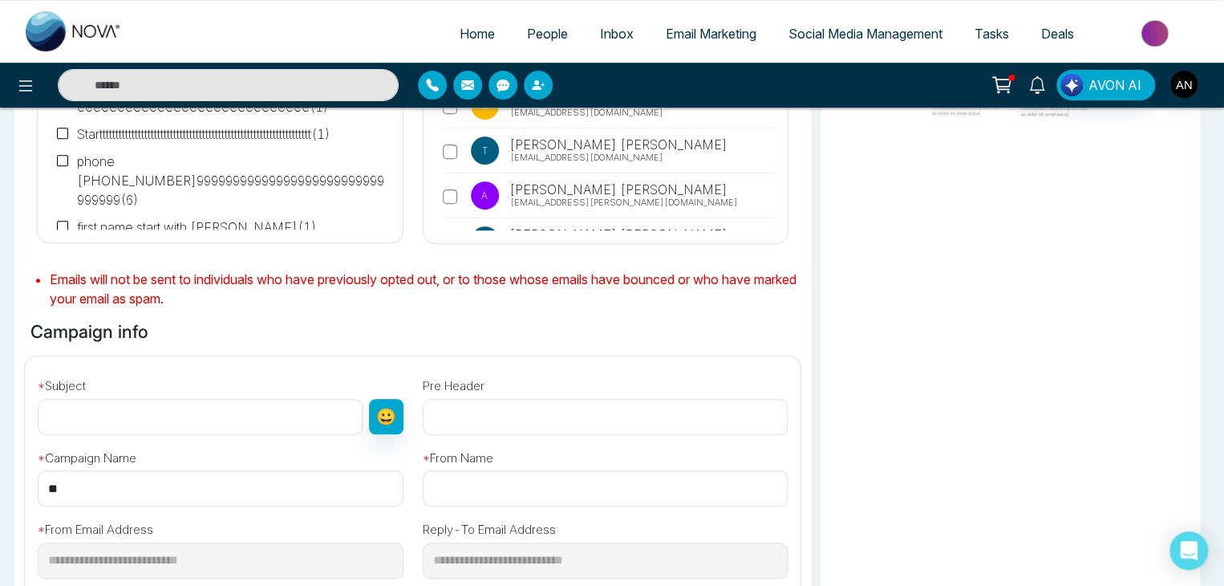
scroll to position [374, 0]
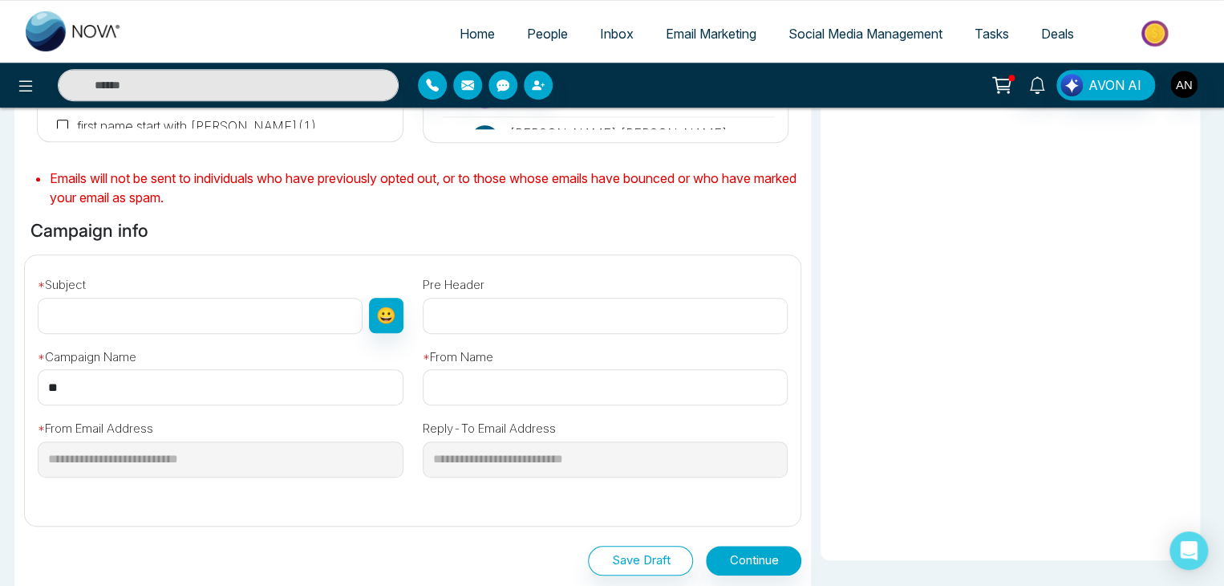
click at [93, 318] on input "text" at bounding box center [200, 316] width 325 height 36
type input "**********"
click at [452, 386] on input "text" at bounding box center [606, 387] width 366 height 36
type input "**********"
click at [493, 310] on input "text" at bounding box center [606, 316] width 366 height 36
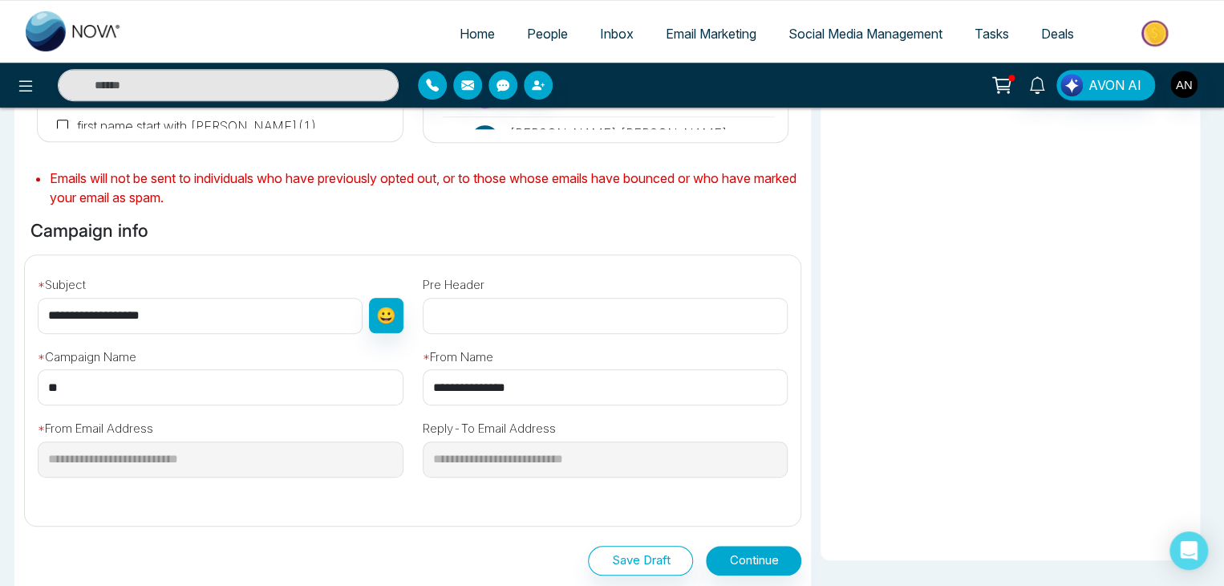
click at [467, 318] on input "text" at bounding box center [606, 316] width 366 height 36
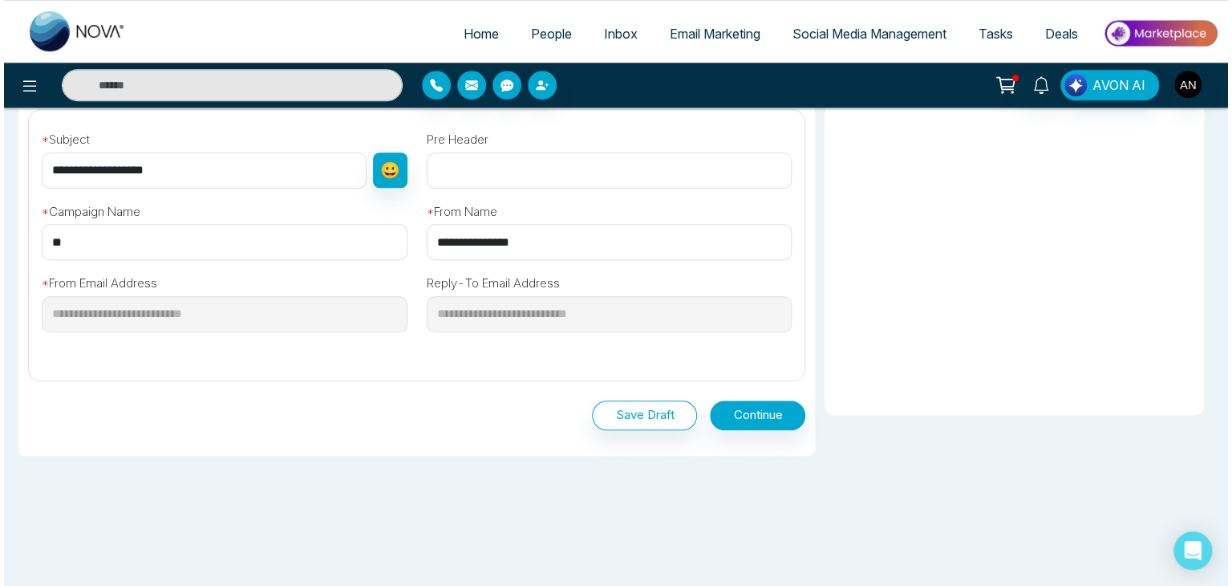
scroll to position [528, 0]
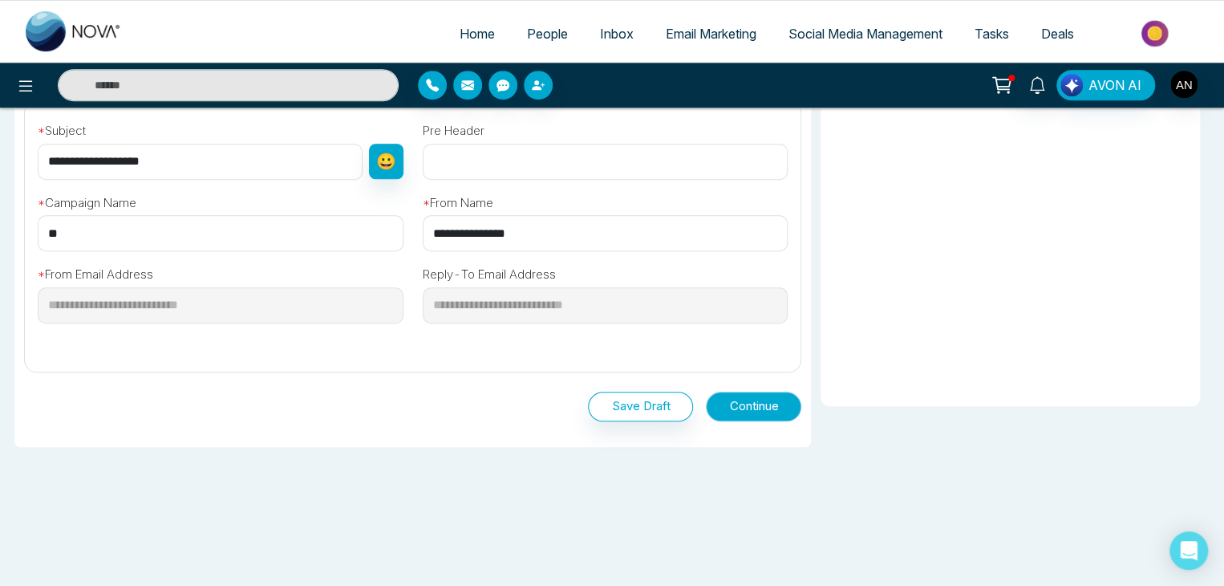
click at [740, 396] on button "Continue" at bounding box center [753, 406] width 95 height 30
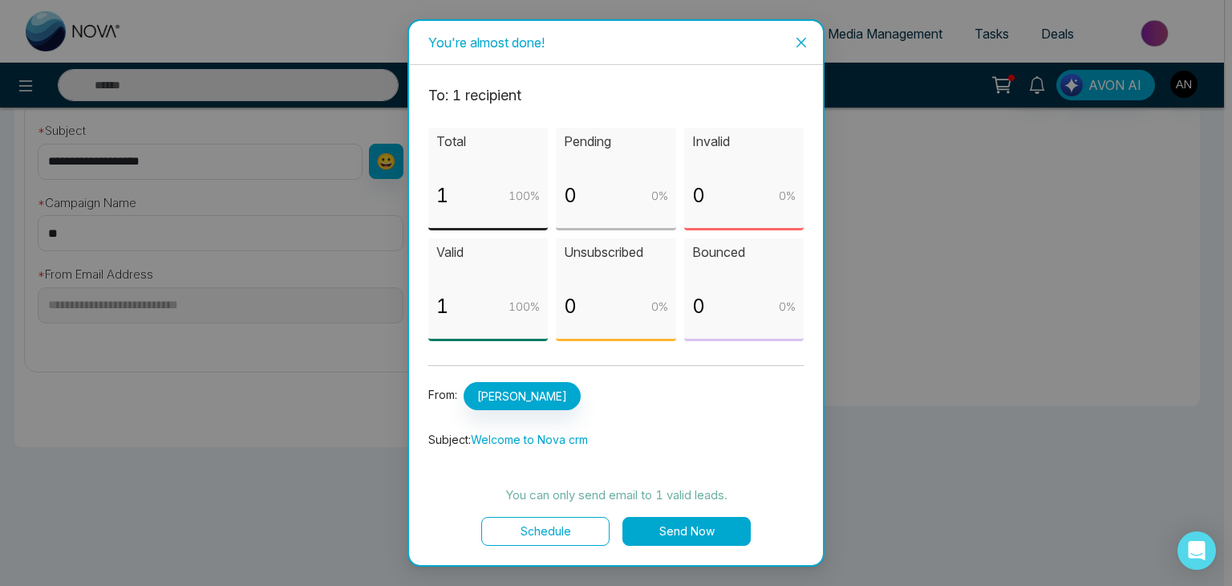
click at [675, 530] on button "Send Now" at bounding box center [686, 531] width 128 height 29
